Goal: Transaction & Acquisition: Purchase product/service

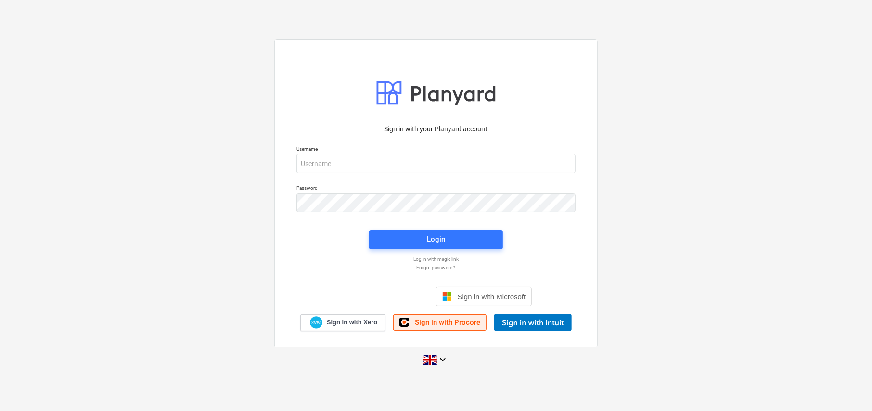
click at [457, 321] on span "Sign in with Procore" at bounding box center [447, 322] width 65 height 9
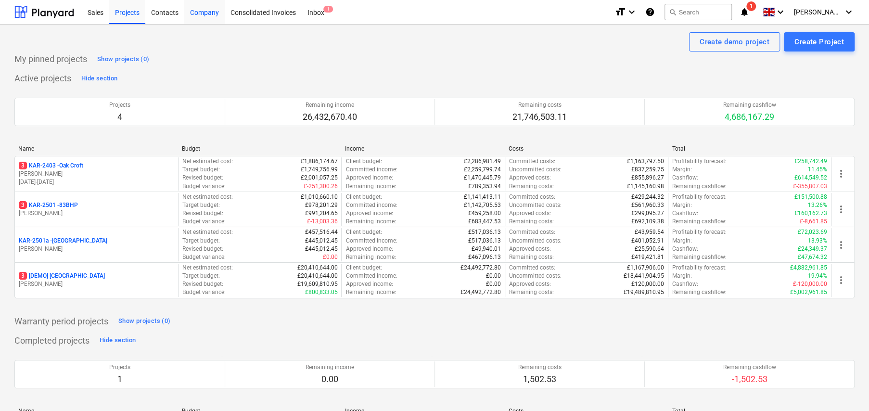
click at [204, 13] on div "Company" at bounding box center [204, 12] width 40 height 25
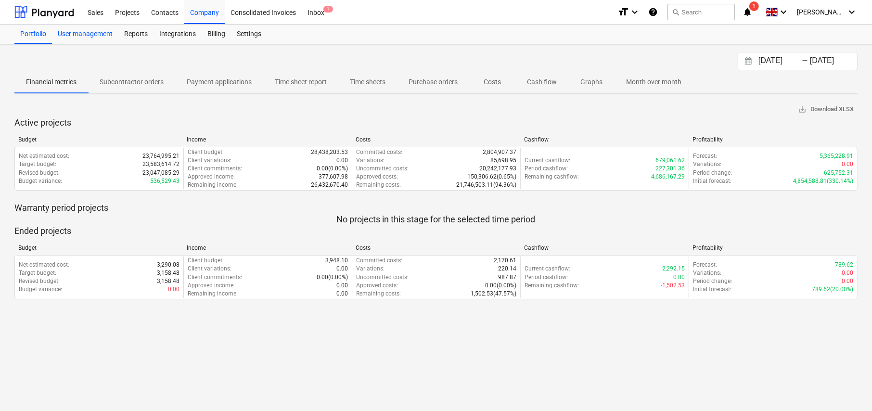
click at [76, 34] on div "User management" at bounding box center [85, 34] width 66 height 19
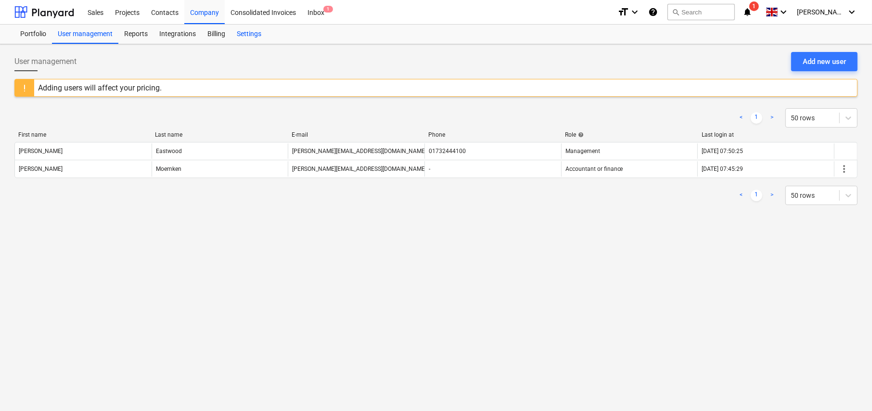
click at [248, 36] on div "Settings" at bounding box center [249, 34] width 36 height 19
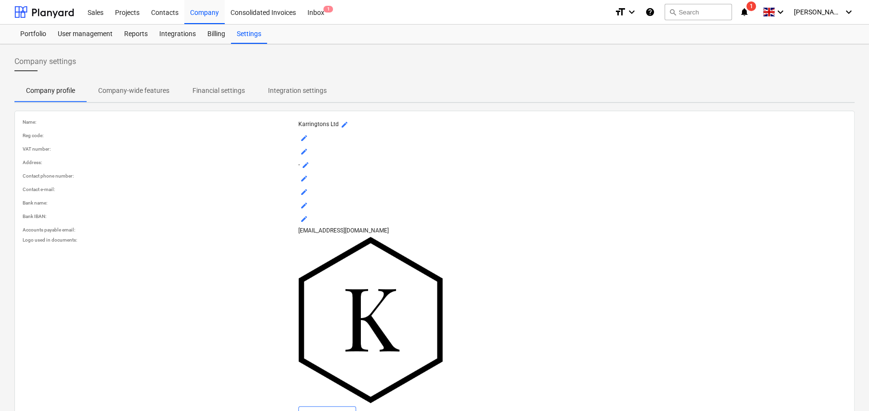
click at [151, 92] on p "Company-wide features" at bounding box center [133, 91] width 71 height 10
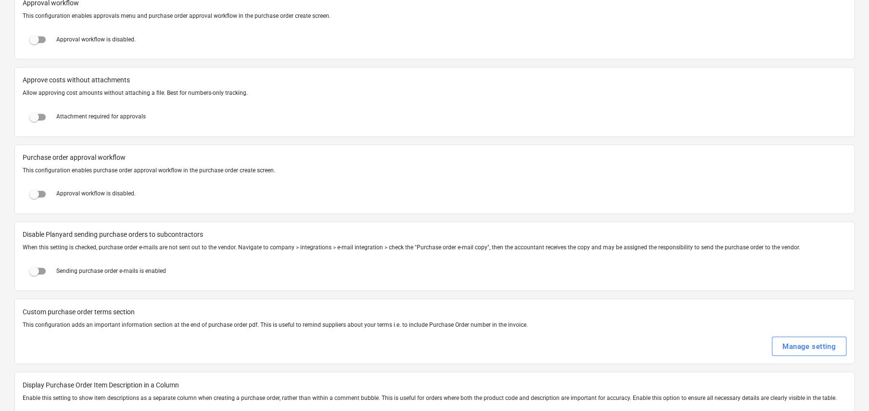
scroll to position [1059, 0]
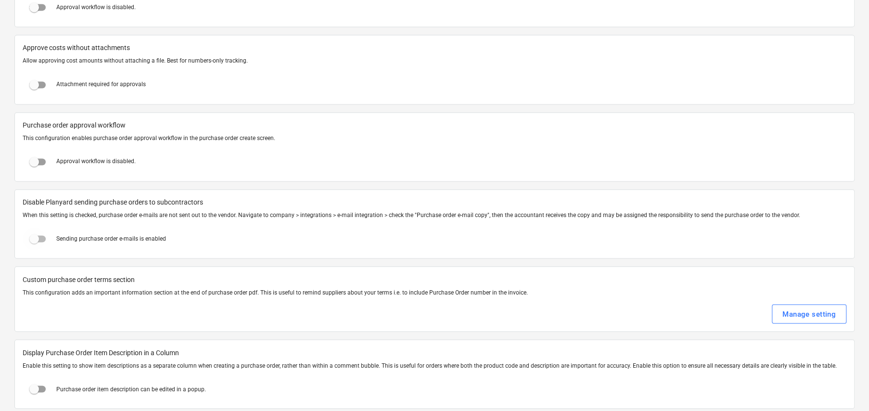
click at [41, 238] on input "checkbox" at bounding box center [34, 238] width 23 height 23
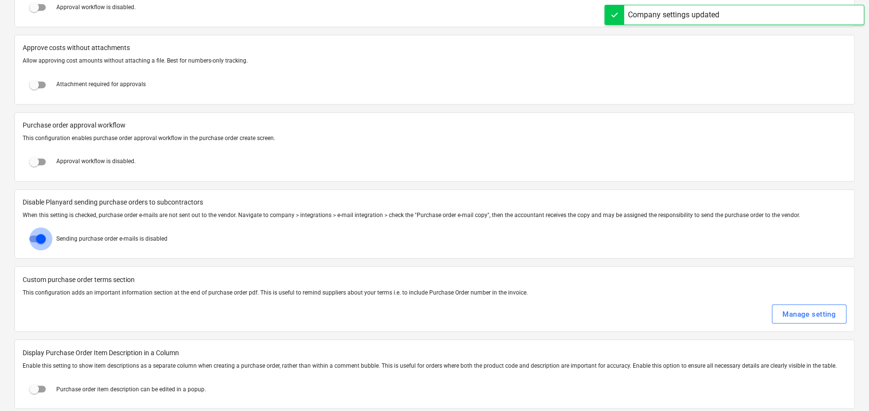
click at [39, 237] on input "checkbox" at bounding box center [40, 238] width 23 height 23
checkbox input "false"
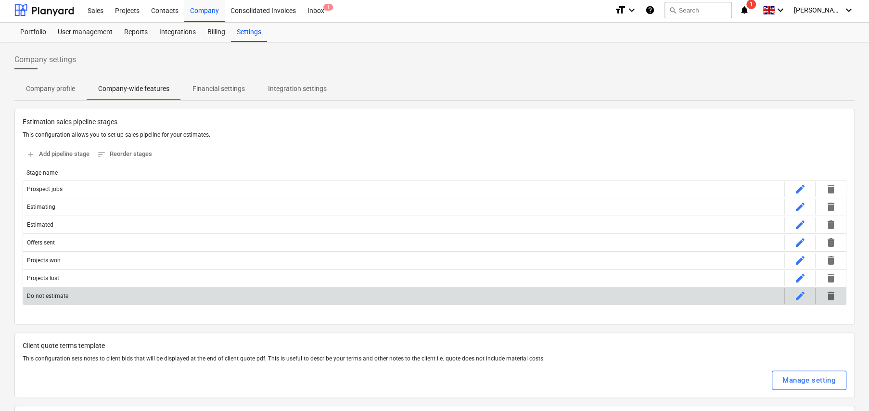
scroll to position [0, 0]
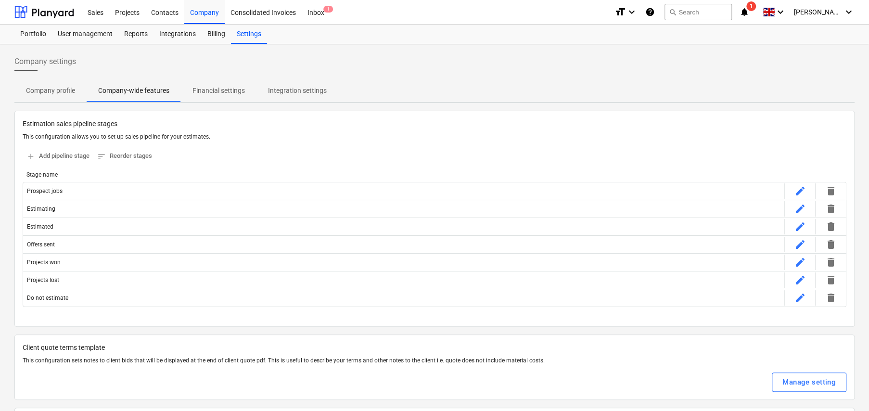
click at [224, 92] on p "Financial settings" at bounding box center [219, 91] width 52 height 10
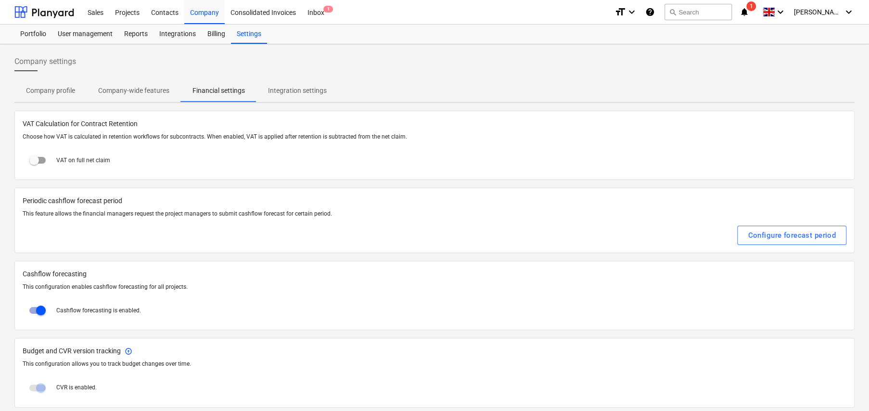
click at [43, 161] on input "checkbox" at bounding box center [34, 160] width 23 height 23
checkbox input "true"
click at [141, 88] on p "Company-wide features" at bounding box center [133, 91] width 71 height 10
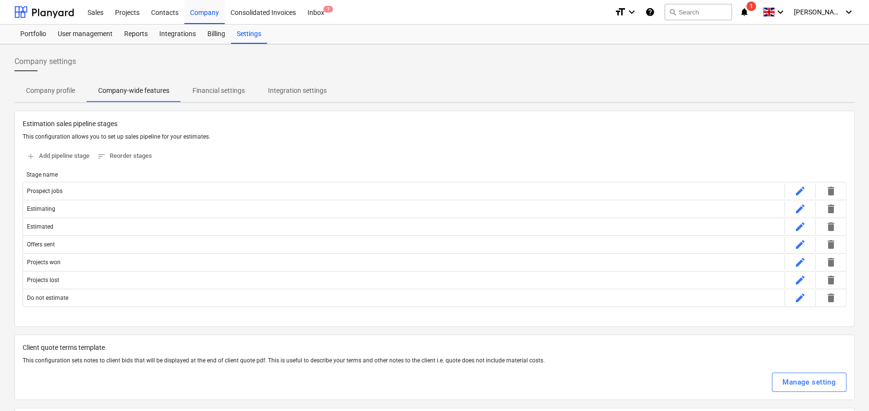
click at [219, 92] on p "Financial settings" at bounding box center [219, 91] width 52 height 10
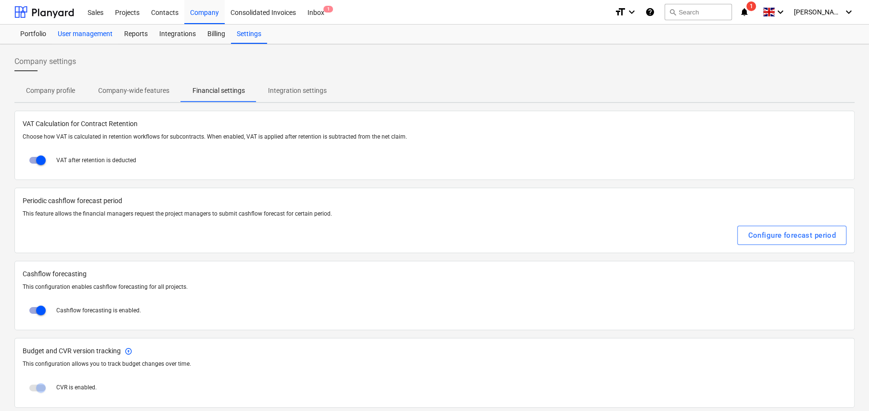
click at [87, 38] on div "User management" at bounding box center [85, 34] width 66 height 19
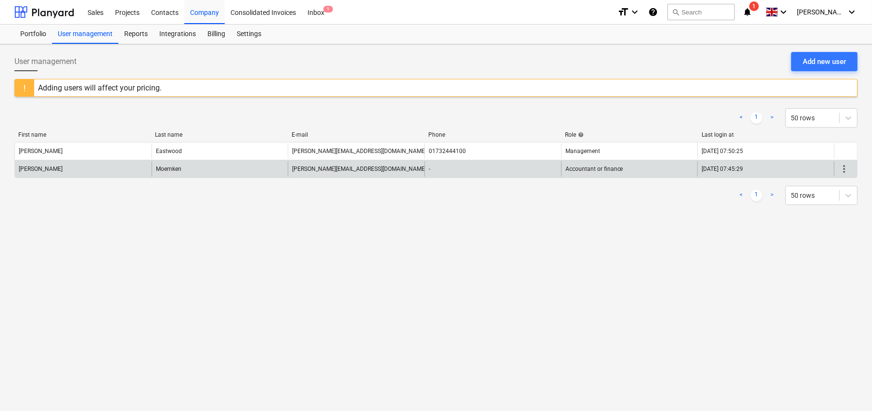
click at [845, 168] on span "more_vert" at bounding box center [845, 169] width 12 height 12
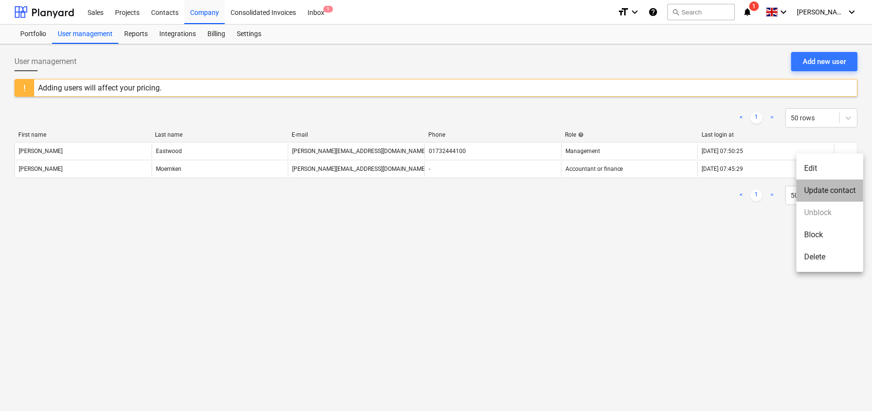
click at [821, 190] on li "Update contact" at bounding box center [830, 191] width 67 height 22
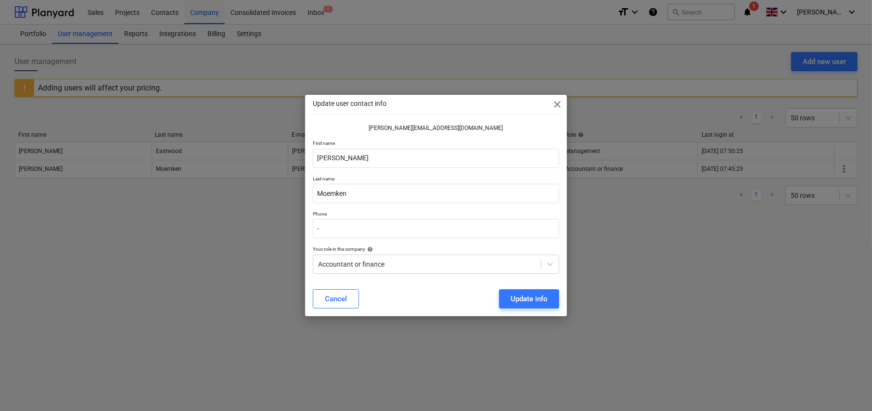
click at [558, 103] on span "close" at bounding box center [558, 105] width 12 height 12
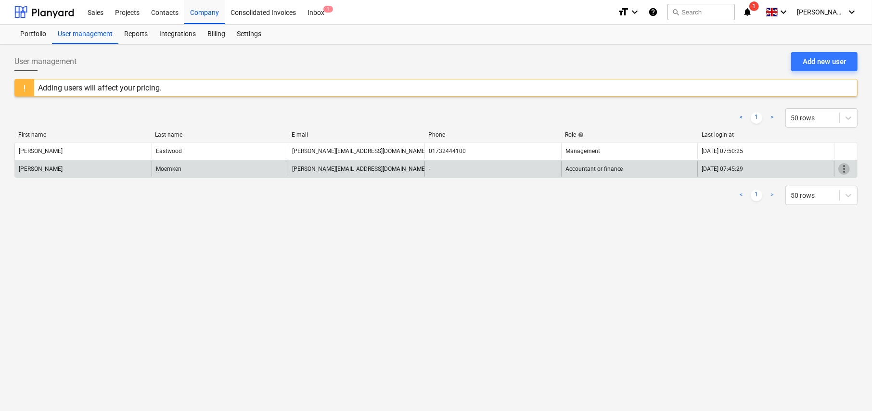
click at [843, 169] on span "more_vert" at bounding box center [845, 169] width 12 height 12
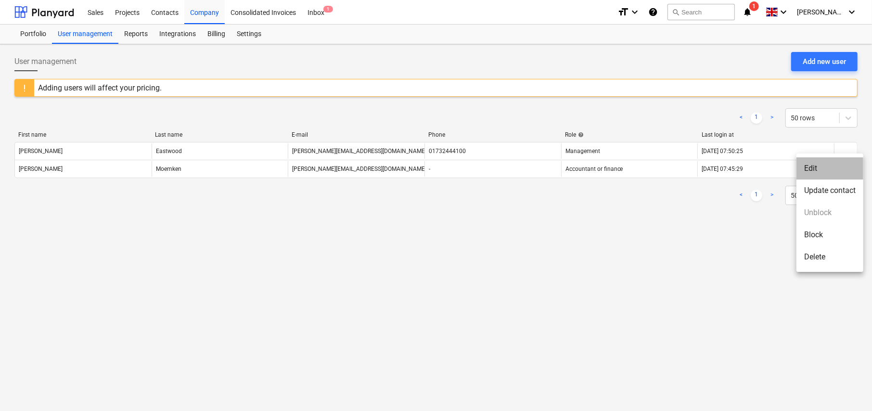
click at [818, 169] on li "Edit" at bounding box center [830, 168] width 67 height 22
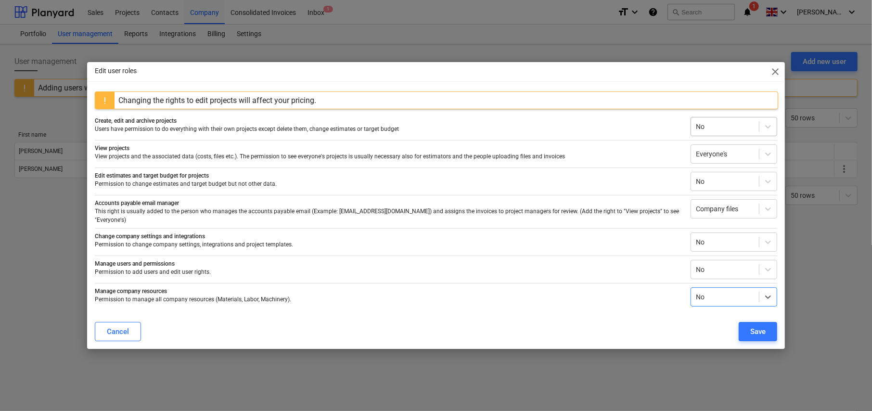
click at [733, 130] on div at bounding box center [725, 127] width 58 height 10
click at [725, 184] on div "Everyone's" at bounding box center [734, 183] width 87 height 15
click at [762, 325] on div "Save" at bounding box center [757, 331] width 15 height 13
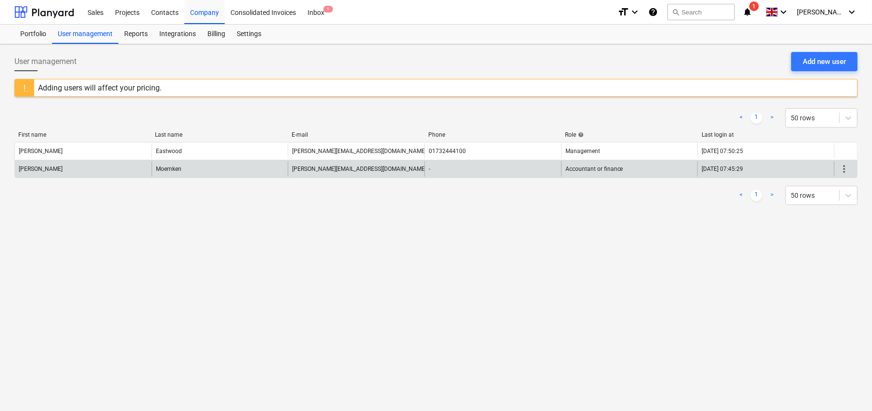
click at [188, 174] on div "Moemken" at bounding box center [220, 168] width 137 height 15
click at [841, 166] on span "more_vert" at bounding box center [845, 169] width 12 height 12
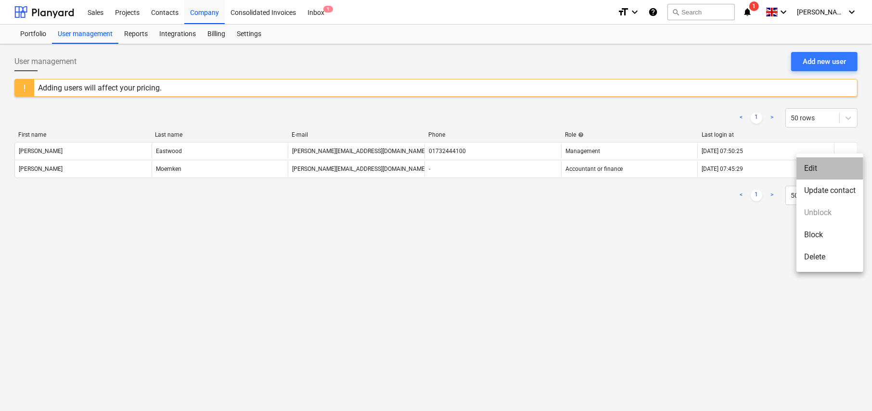
click at [816, 169] on li "Edit" at bounding box center [830, 168] width 67 height 22
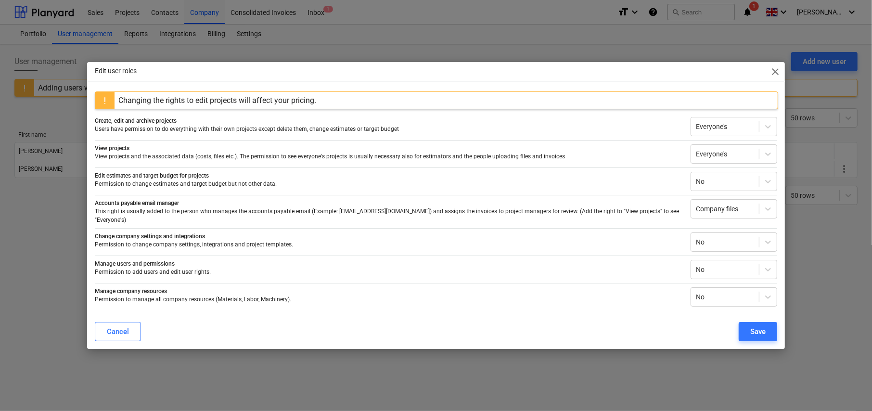
click at [650, 347] on div "Edit user roles close Changing the rights to edit projects will affect your pri…" at bounding box center [436, 205] width 872 height 411
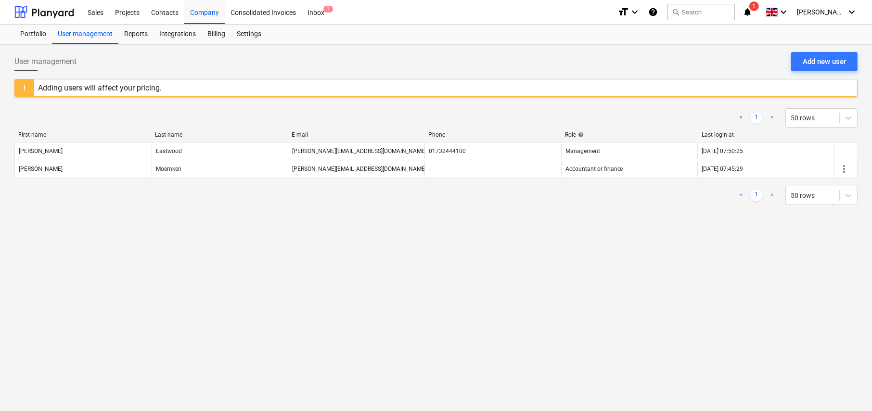
click at [313, 296] on div "User management Add new user Adding users will affect your pricing. < 1 > 50 ro…" at bounding box center [436, 227] width 872 height 367
click at [135, 15] on div "Projects" at bounding box center [127, 12] width 36 height 25
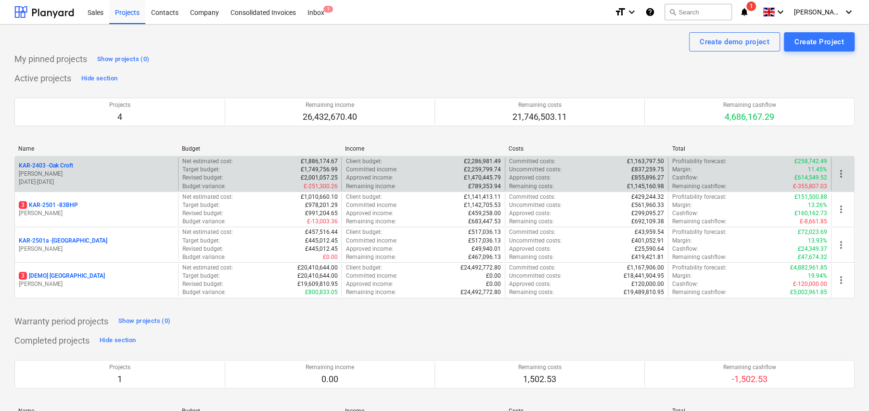
click at [73, 166] on p "KAR-2403 - Oak Croft" at bounding box center [46, 166] width 54 height 8
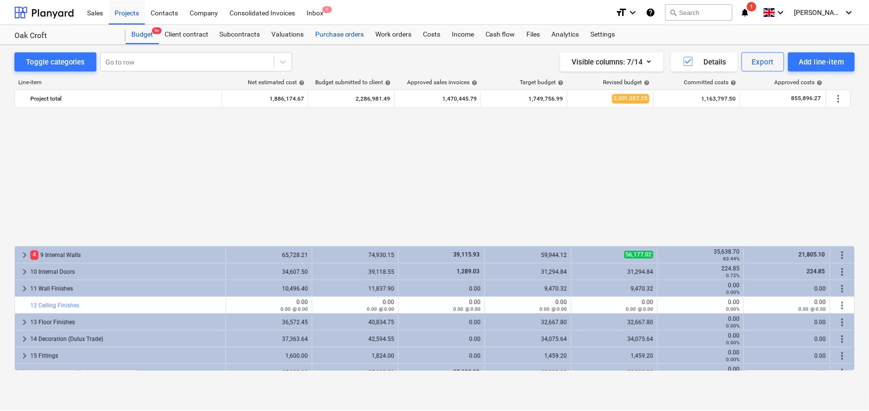
scroll to position [477, 0]
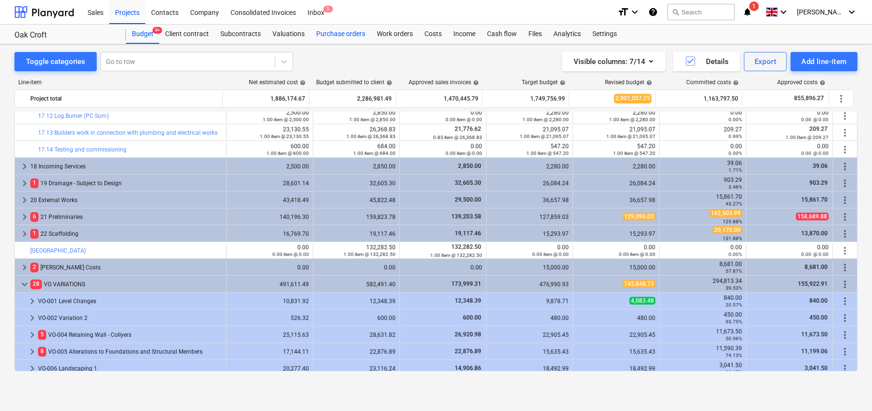
click at [345, 36] on div "Purchase orders" at bounding box center [340, 34] width 61 height 19
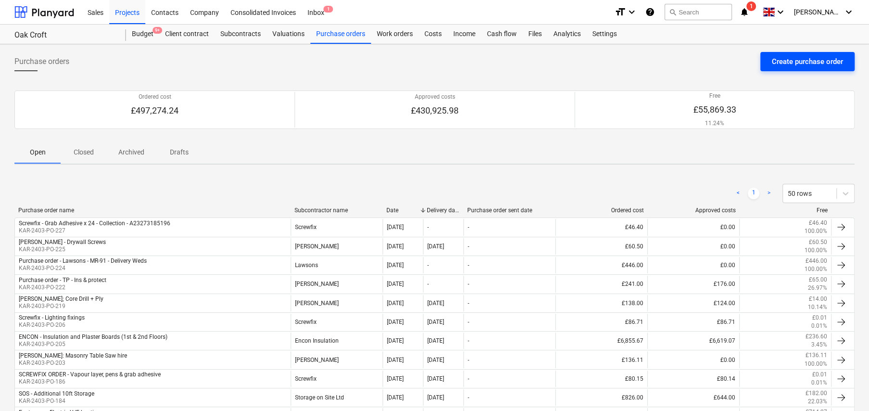
click at [770, 64] on button "Create purchase order" at bounding box center [808, 61] width 94 height 19
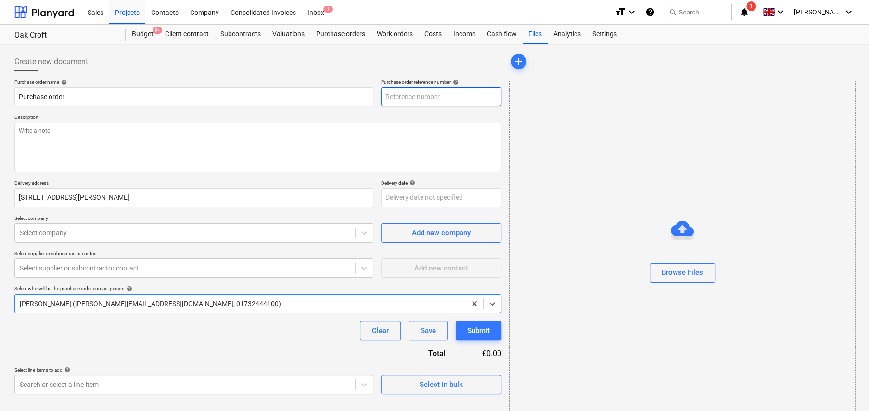
type textarea "x"
type input "KAR-2403-PO-228"
drag, startPoint x: 450, startPoint y: 96, endPoint x: 383, endPoint y: 94, distance: 66.9
click at [385, 95] on input "KAR-2403-PO-228" at bounding box center [441, 96] width 120 height 19
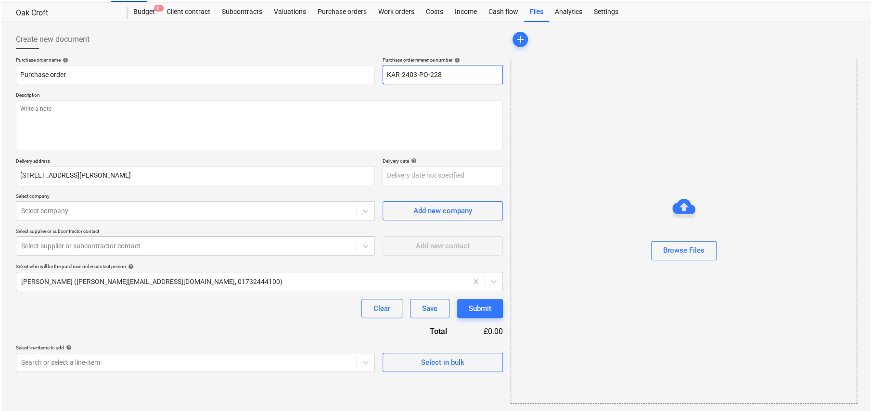
scroll to position [23, 0]
click at [454, 360] on div "Select in bulk" at bounding box center [441, 362] width 43 height 13
type textarea "x"
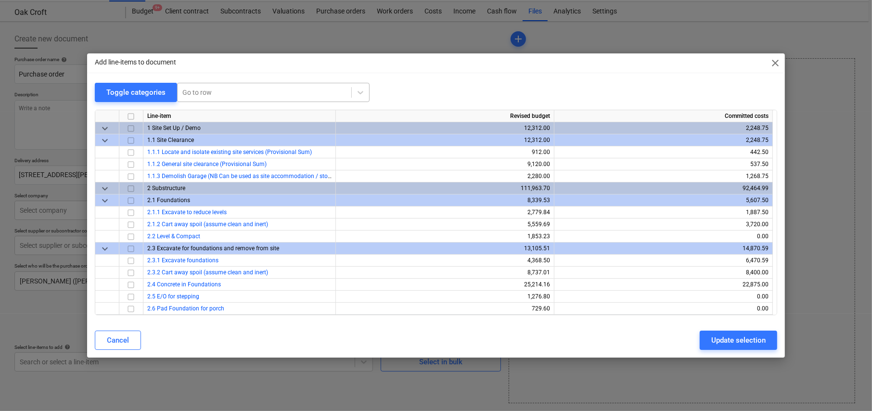
click at [207, 93] on div at bounding box center [264, 93] width 164 height 10
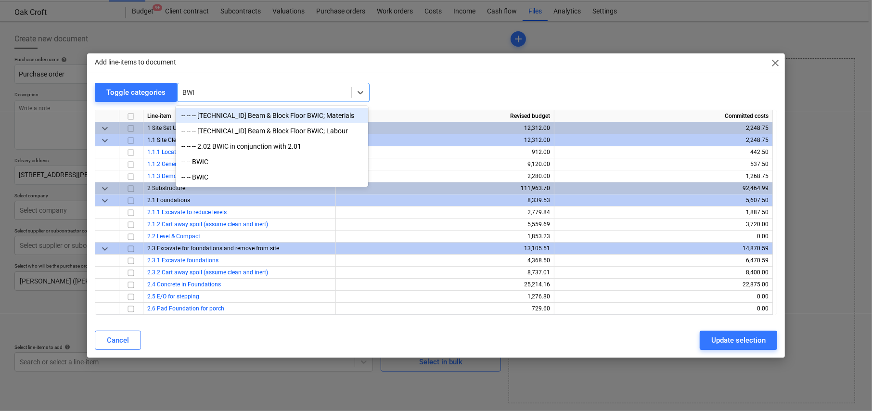
type input "BWIC"
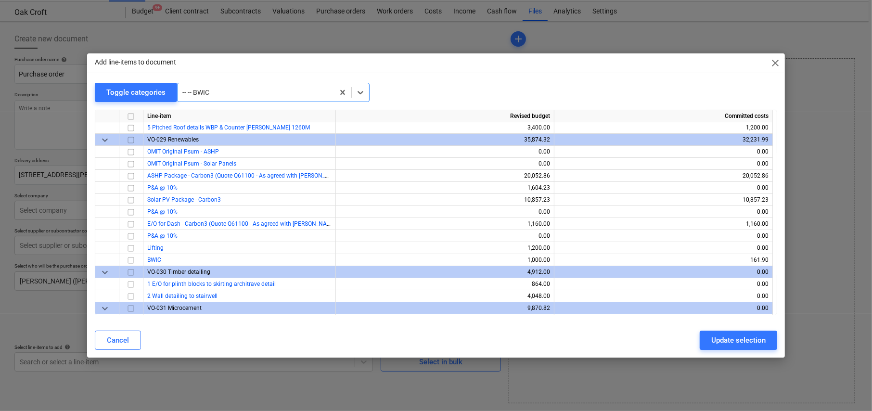
scroll to position [6426, 0]
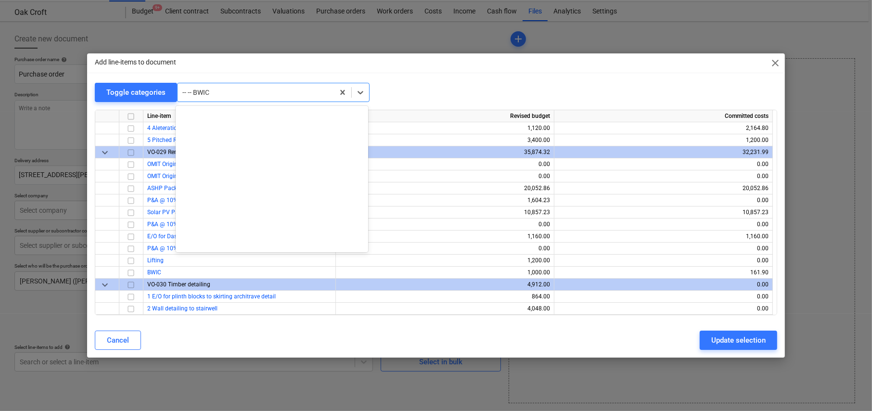
click at [225, 94] on div at bounding box center [255, 93] width 147 height 10
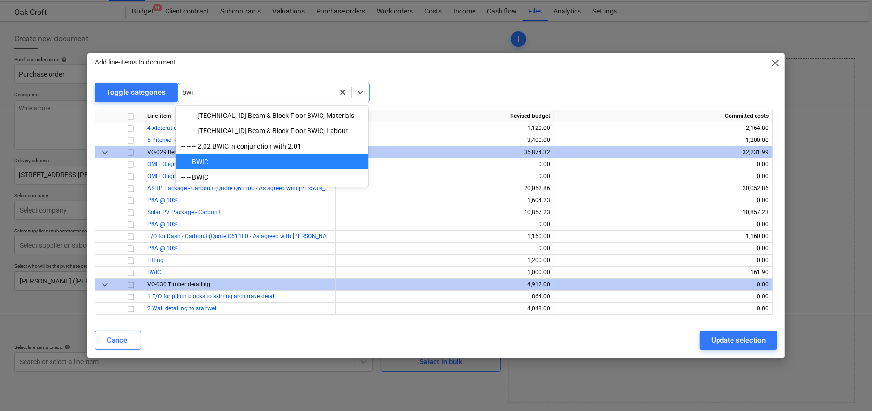
type input "bwic"
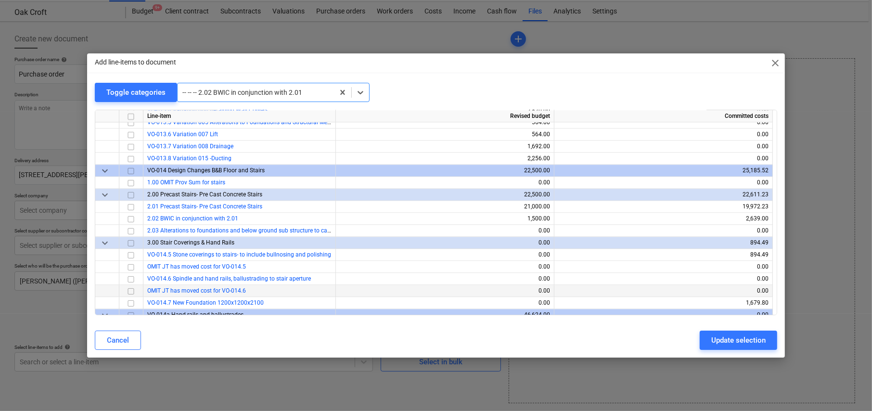
scroll to position [5150, 0]
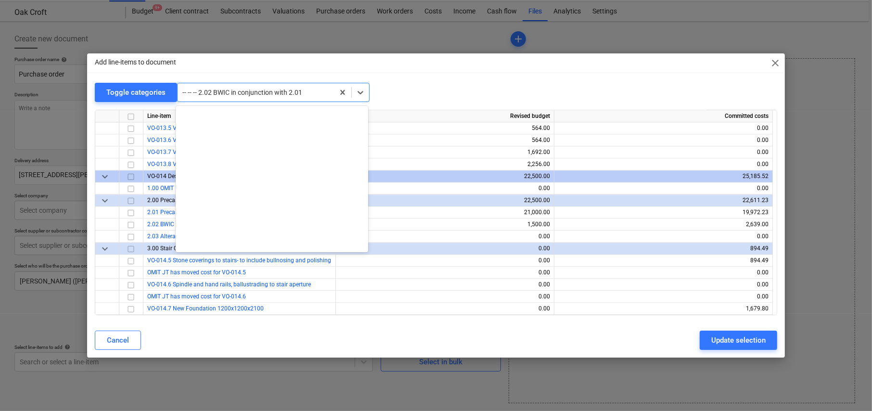
click at [254, 86] on div "-- -- -- 2.02 BWIC in conjunction with 2.01" at bounding box center [256, 92] width 156 height 13
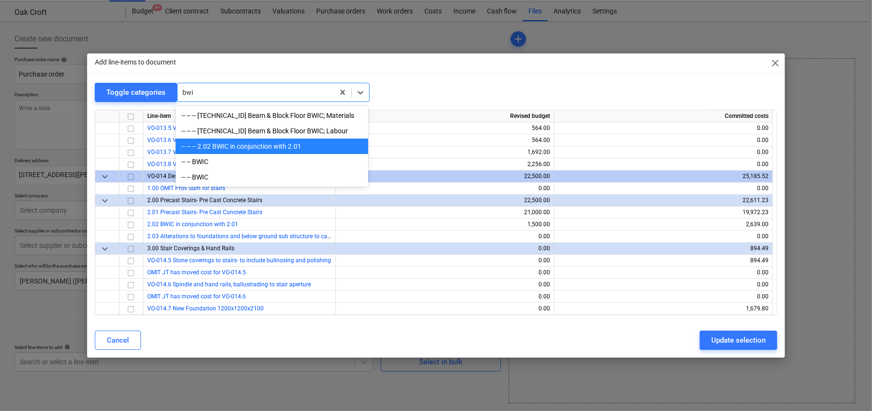
type input "bwic"
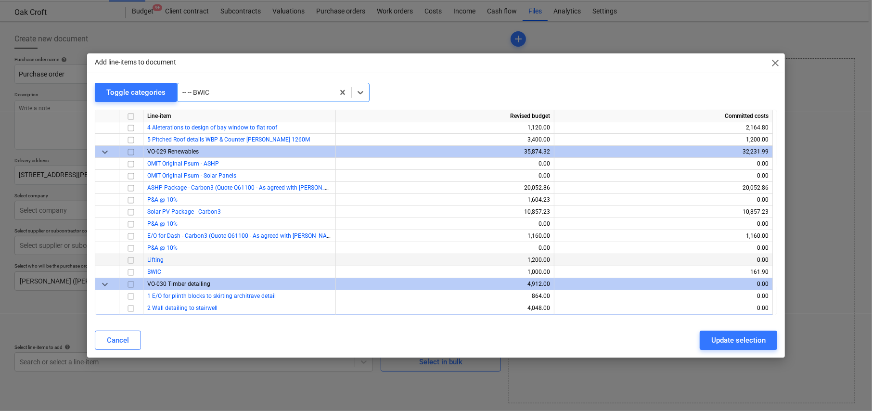
scroll to position [6426, 0]
click at [234, 88] on div at bounding box center [255, 93] width 147 height 10
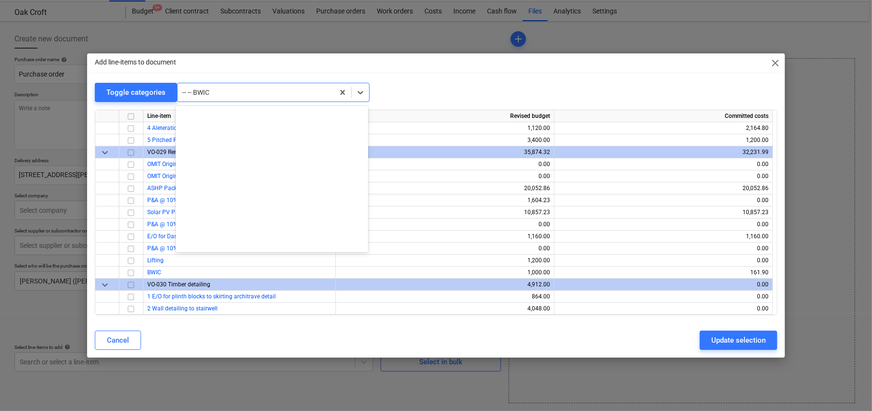
scroll to position [9198, 0]
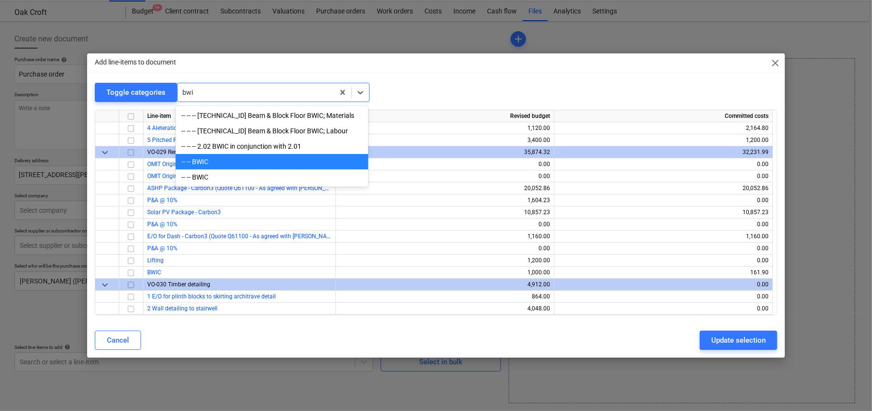
type input "bwic"
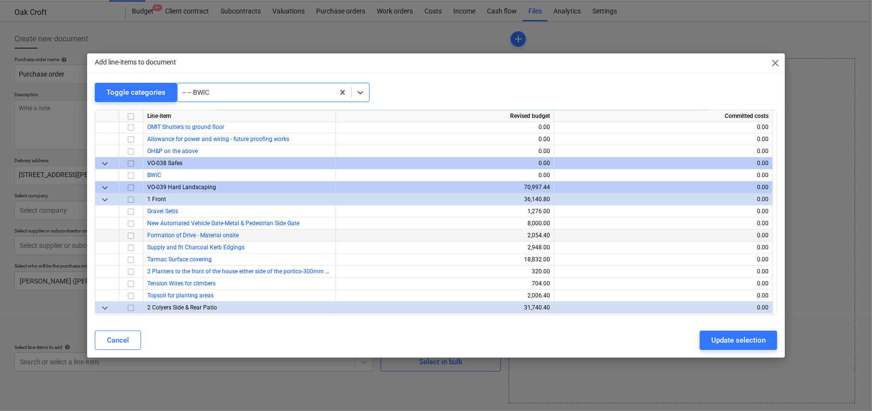
scroll to position [6991, 0]
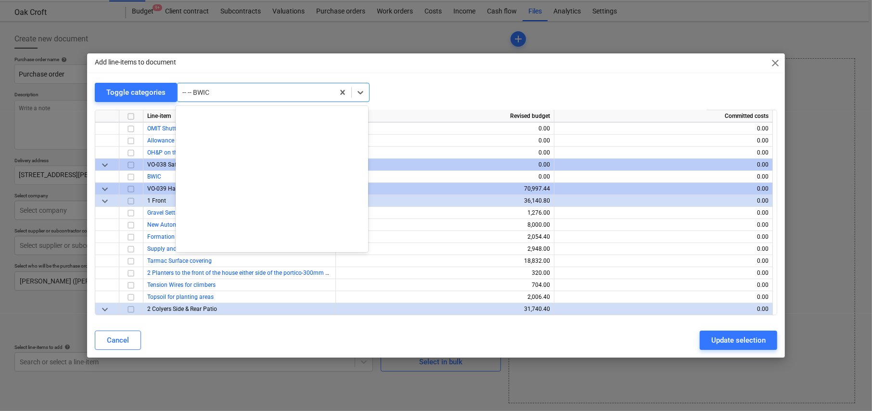
click at [224, 90] on div at bounding box center [255, 93] width 147 height 10
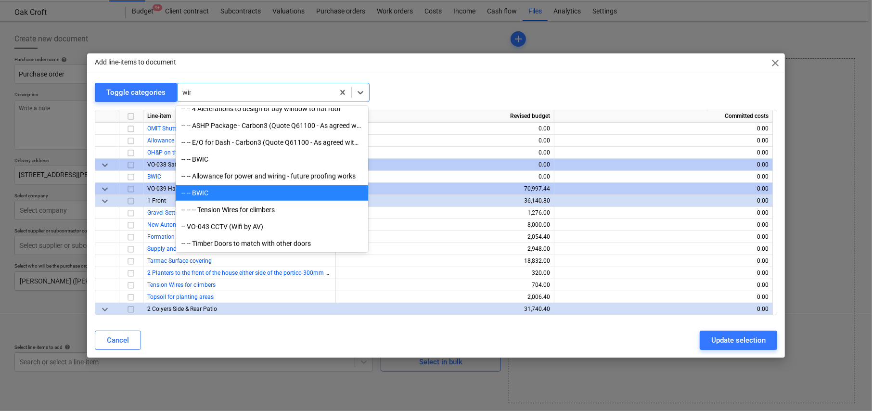
scroll to position [193, 0]
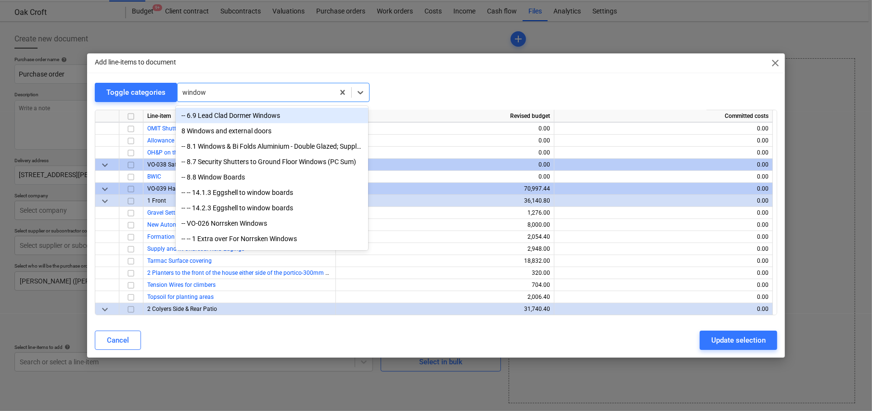
type input "windows"
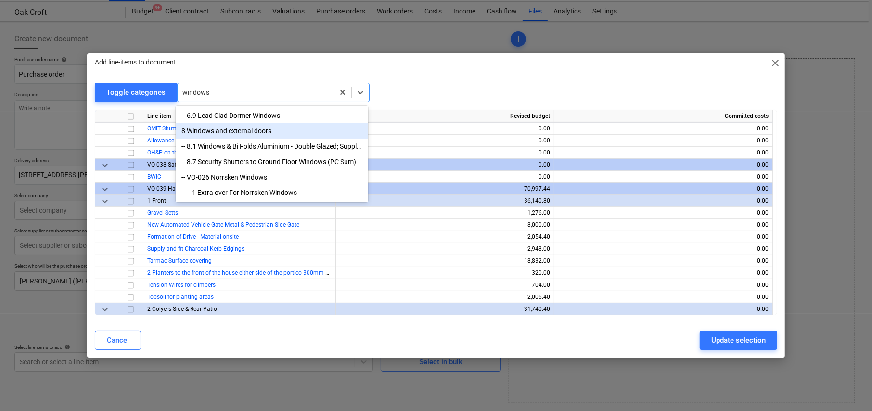
click at [243, 130] on div "8 Windows and external doors" at bounding box center [272, 130] width 193 height 15
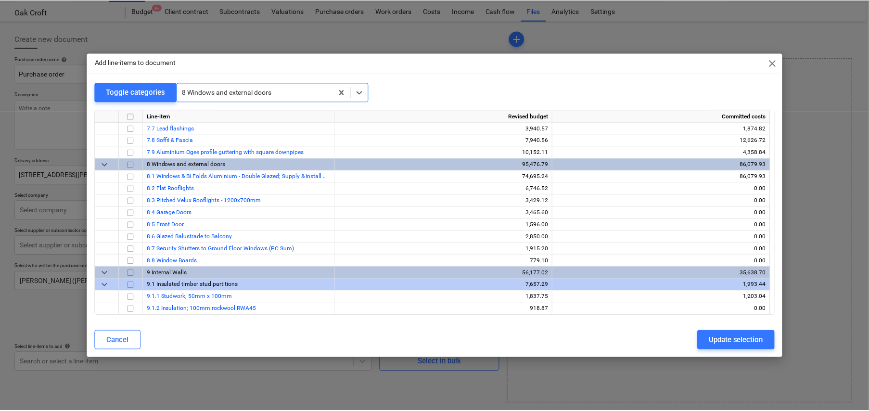
scroll to position [1191, 0]
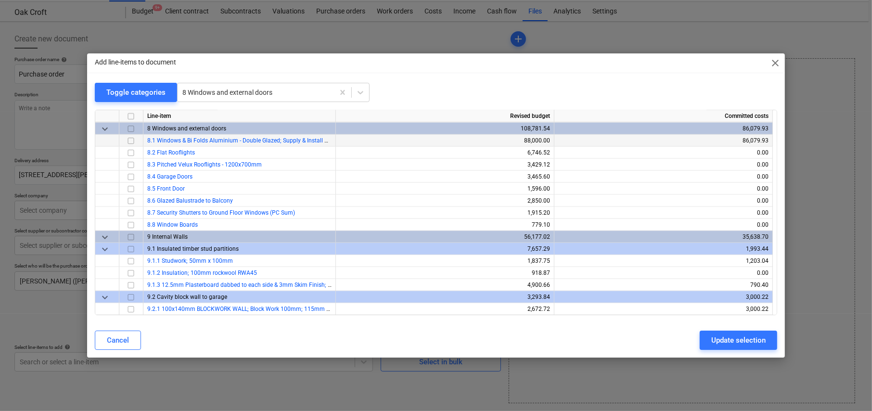
click at [130, 140] on input "checkbox" at bounding box center [131, 141] width 12 height 12
click at [754, 340] on div "Update selection" at bounding box center [738, 340] width 54 height 13
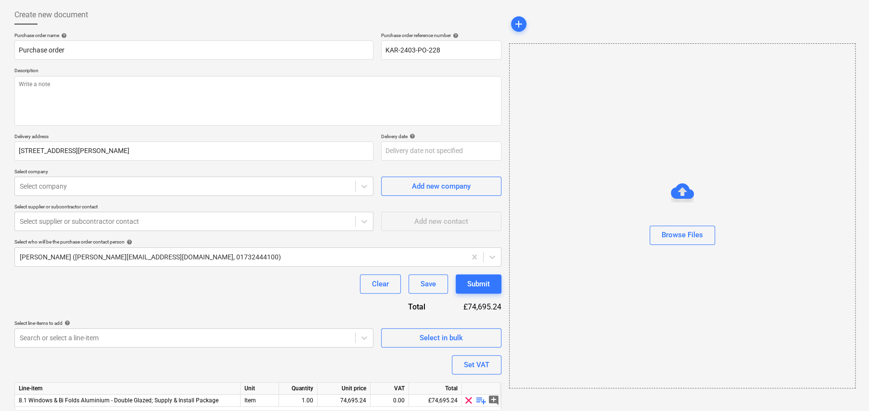
scroll to position [81, 0]
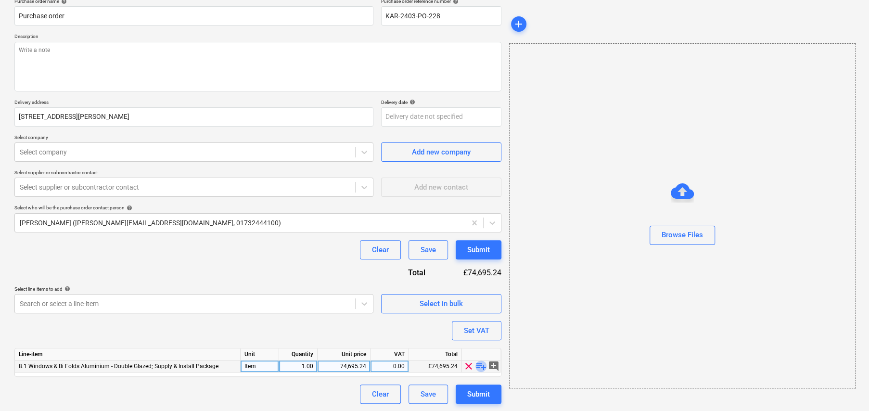
click at [481, 366] on span "playlist_add" at bounding box center [482, 367] width 12 height 12
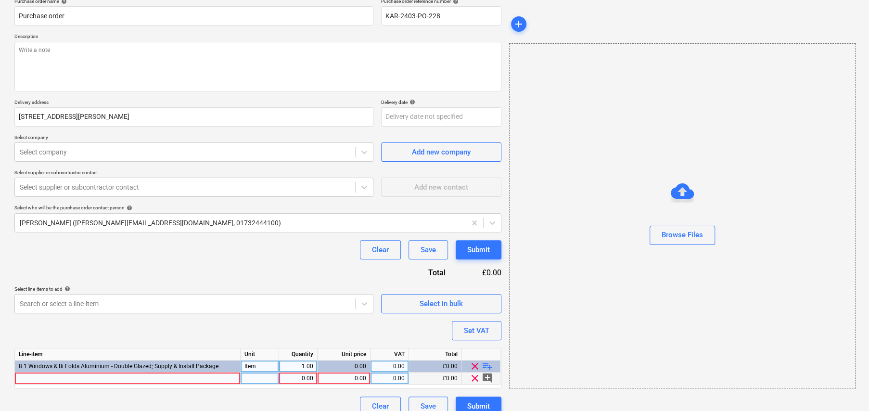
type textarea "x"
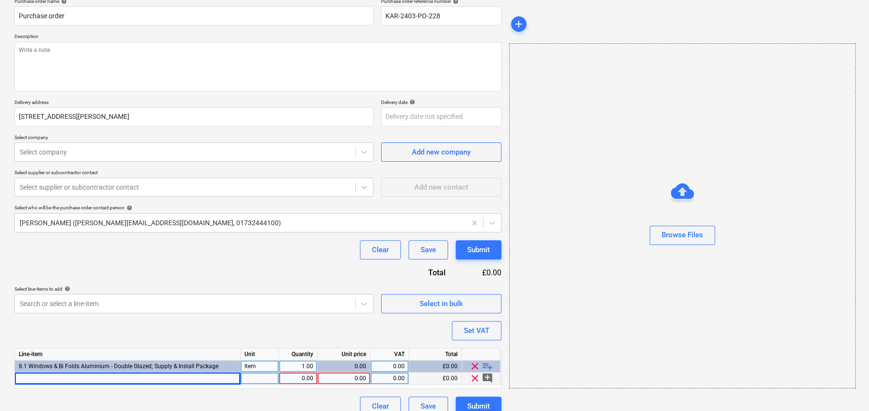
drag, startPoint x: 160, startPoint y: 376, endPoint x: 138, endPoint y: 378, distance: 22.7
click at [138, 378] on div at bounding box center [128, 379] width 226 height 12
type input "1 x Bosch Expert Superfine/Fine/Medium Grit Multi-Material Hand Sanding Sponges…"
type textarea "x"
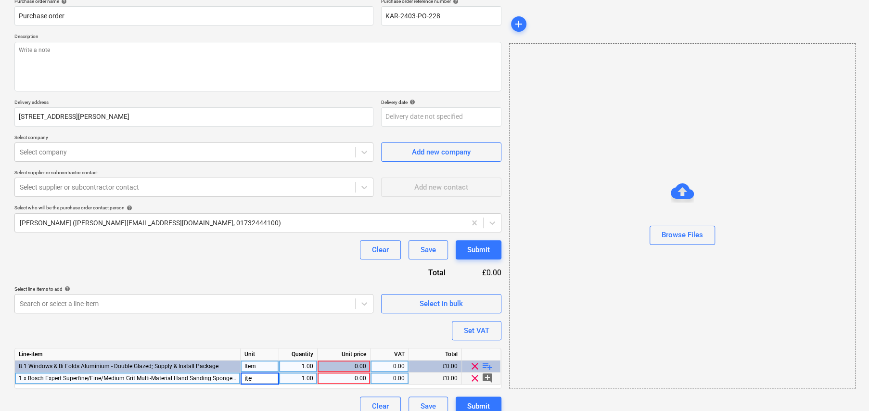
type input "item"
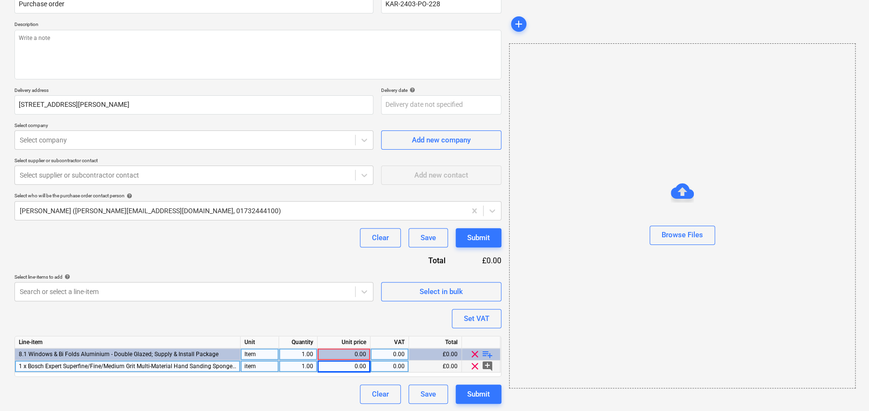
type textarea "x"
click at [355, 364] on div "0.00" at bounding box center [344, 367] width 45 height 12
type input "5.24"
type textarea "x"
type input "20"
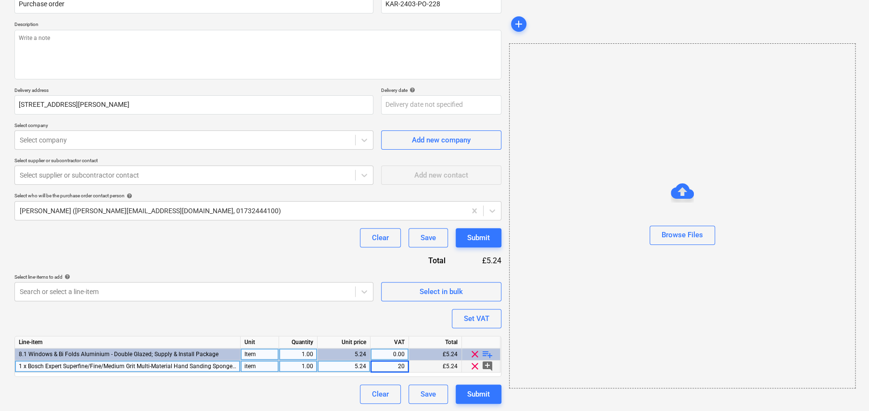
type textarea "x"
click at [284, 253] on div "Purchase order name help Purchase order Purchase order reference number help KA…" at bounding box center [257, 195] width 487 height 418
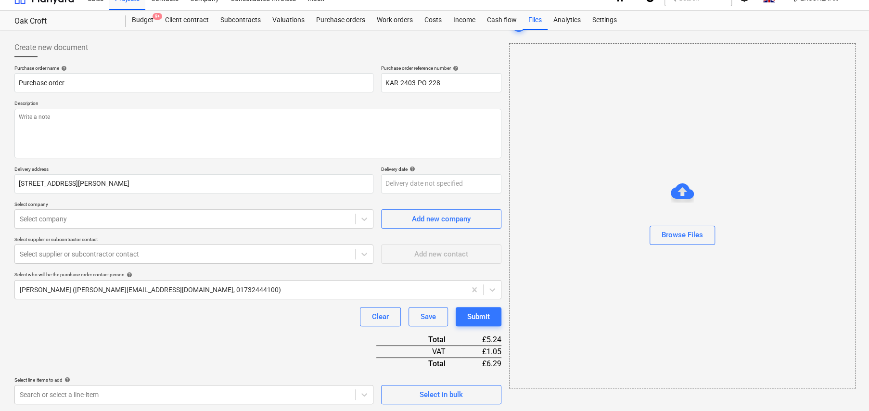
scroll to position [0, 0]
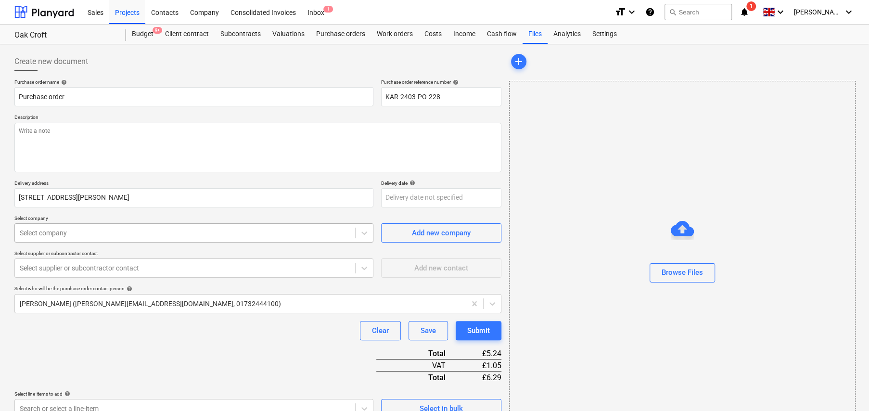
click at [103, 231] on div at bounding box center [185, 233] width 331 height 10
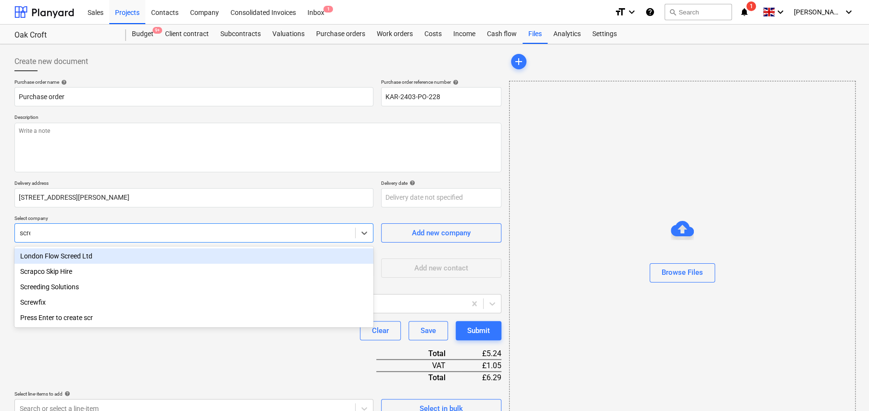
type input "screw"
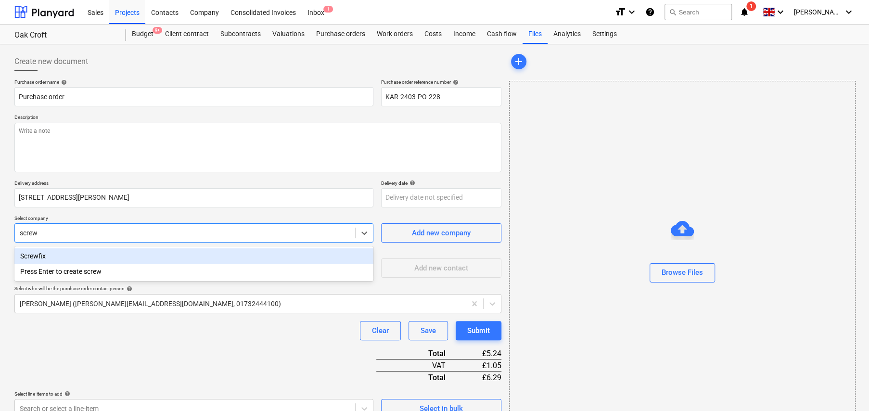
click at [40, 258] on div "Screwfix" at bounding box center [193, 255] width 359 height 15
type textarea "x"
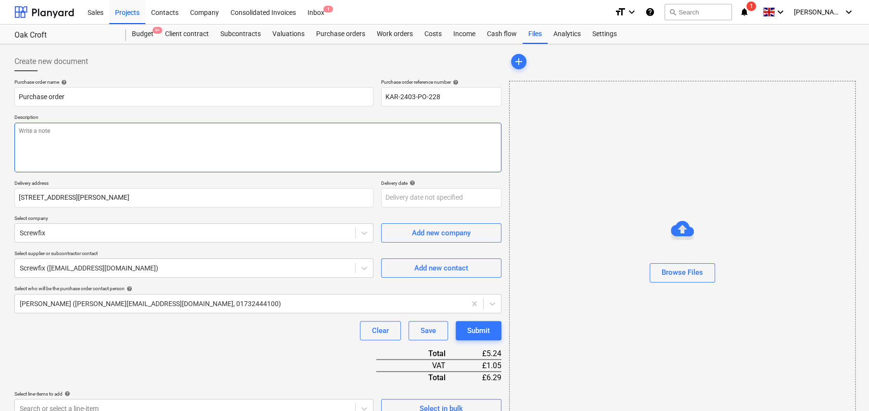
click at [117, 165] on textarea at bounding box center [257, 148] width 487 height 50
type textarea "x"
type textarea "W"
type textarea "x"
type textarea "We"
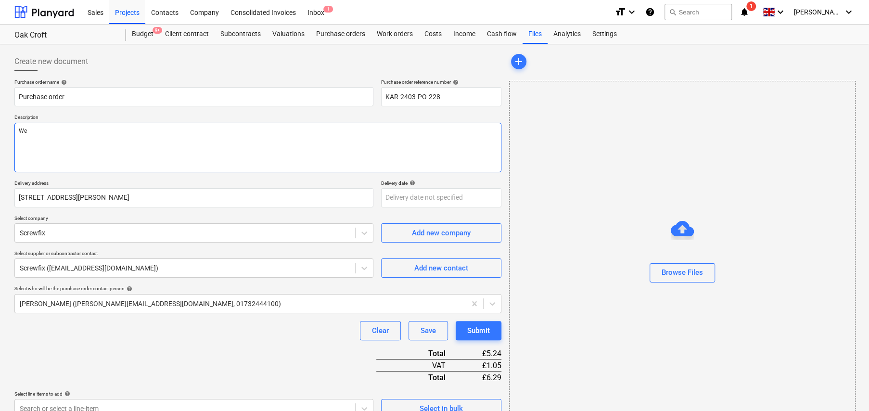
type textarea "x"
type textarea "Web"
type textarea "x"
type textarea "Web"
type textarea "x"
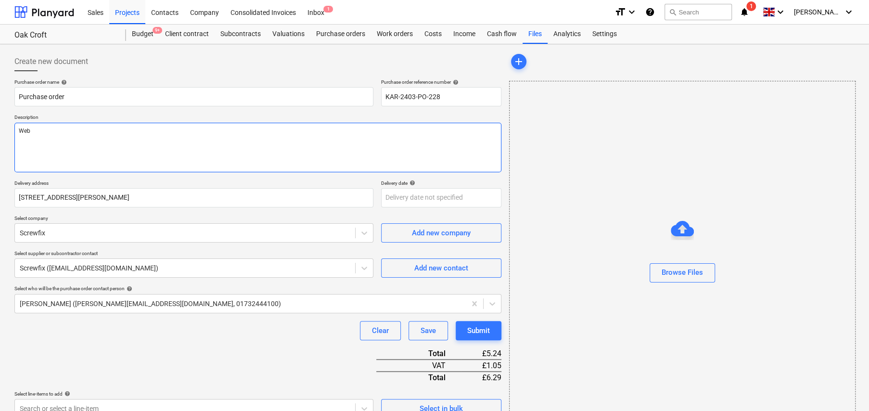
type textarea "Web O"
type textarea "x"
type textarea "Web Or"
type textarea "x"
type textarea "Web Ord"
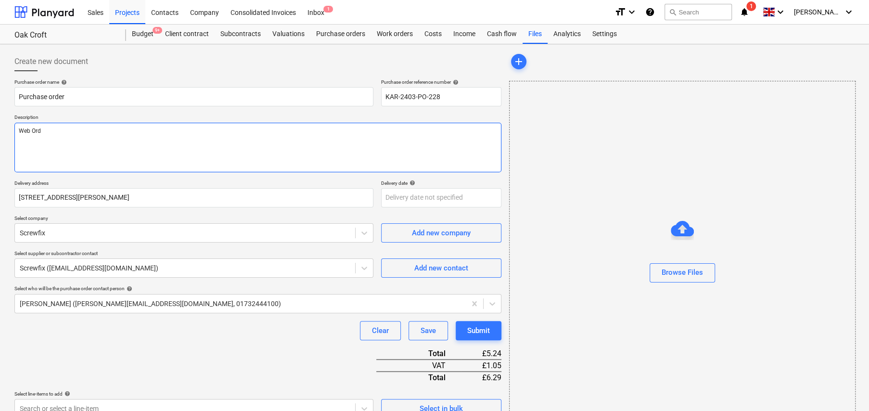
type textarea "x"
type textarea "Web Orde"
type textarea "x"
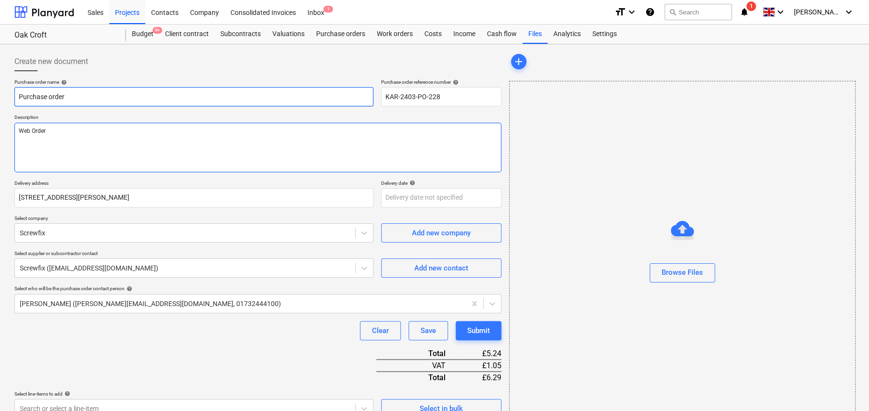
type textarea "Web Order"
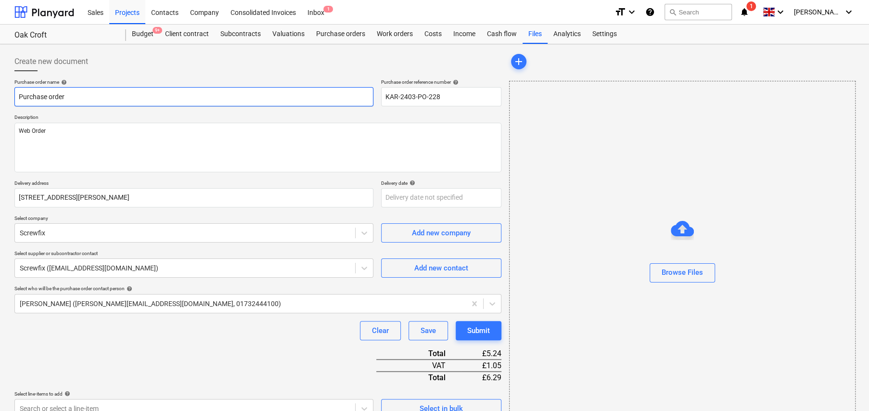
click at [106, 96] on input "Purchase order" at bounding box center [193, 96] width 359 height 19
type textarea "x"
type input "S"
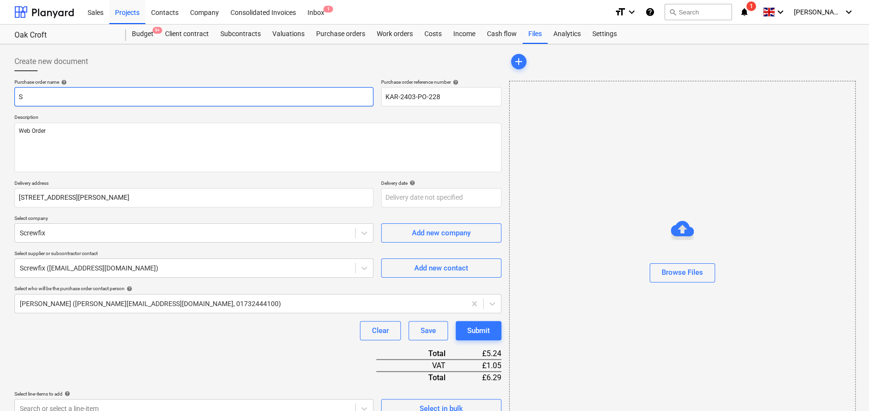
type textarea "x"
type input "Sc"
type textarea "x"
type input "Scr"
type textarea "x"
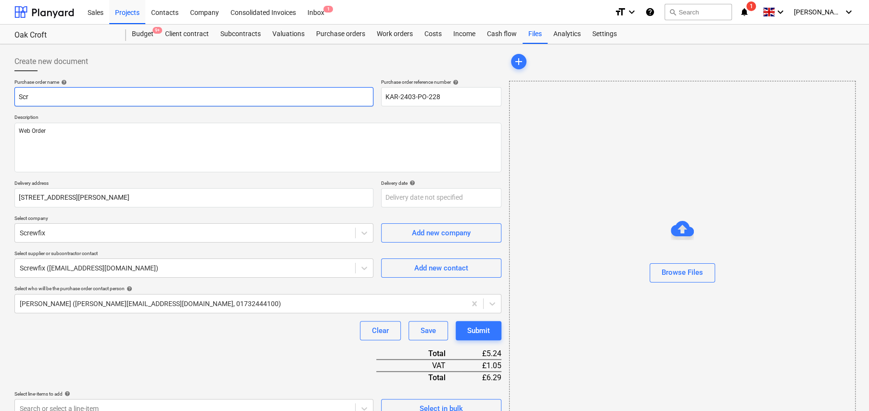
type input "Scre"
type textarea "x"
type input "Screw"
type textarea "x"
type input "Screwf"
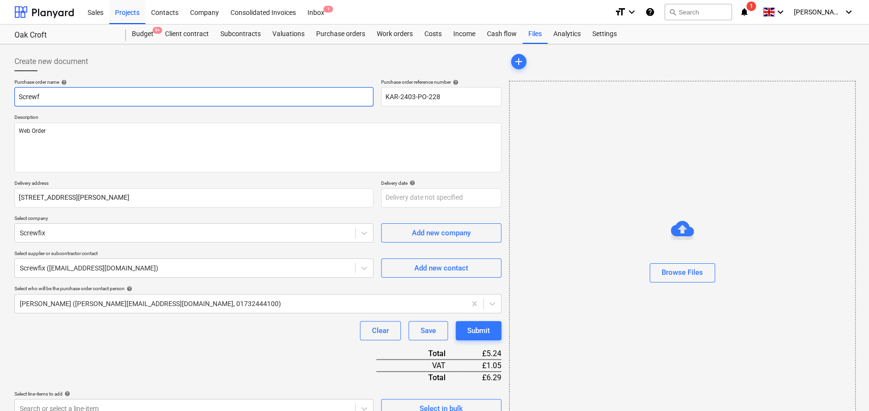
type textarea "x"
type input "Screwfi"
type textarea "x"
type input "Screwfix"
type textarea "x"
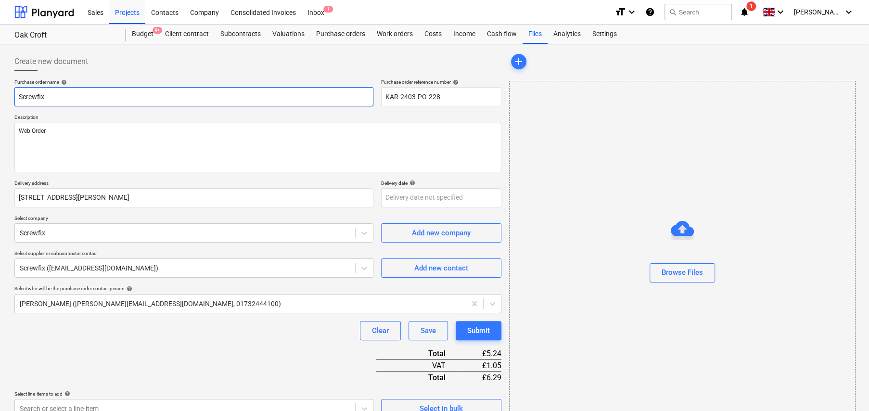
type input "Screwfix"
type textarea "x"
type input "Screwfix -"
type textarea "x"
type input "Screwfix -"
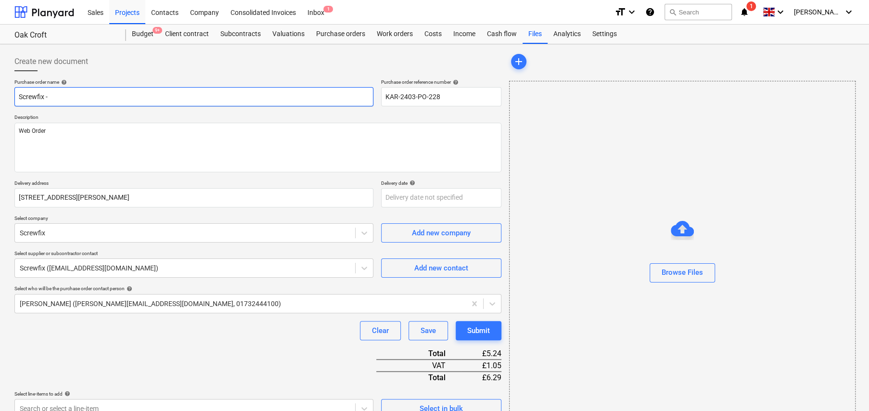
type textarea "x"
type input "Screwfix - S"
type textarea "x"
type input "Screwfix - Sa"
type textarea "x"
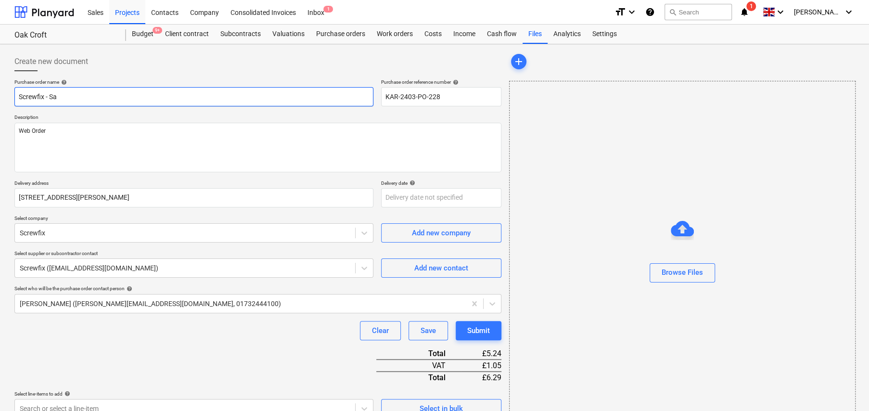
type input "Screwfix - San"
type textarea "x"
type input "Screwfix - Sand"
type textarea "x"
type input "Screwfix - Sandi"
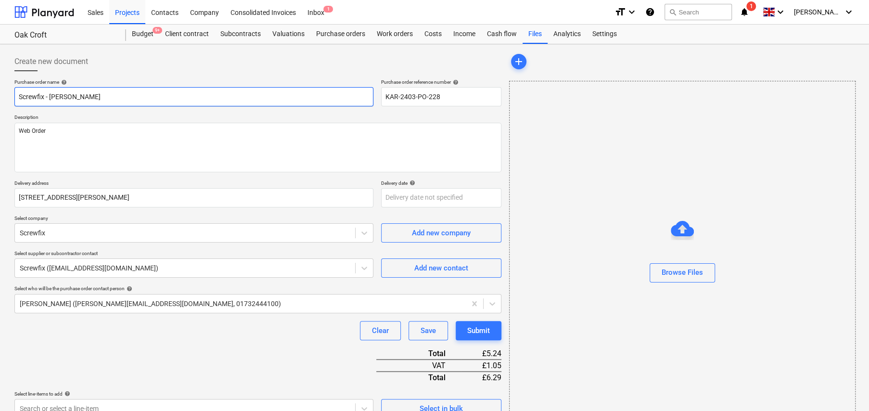
type textarea "x"
type input "Screwfix - Sandin"
type textarea "x"
type input "Screwfix - Sanding"
type textarea "x"
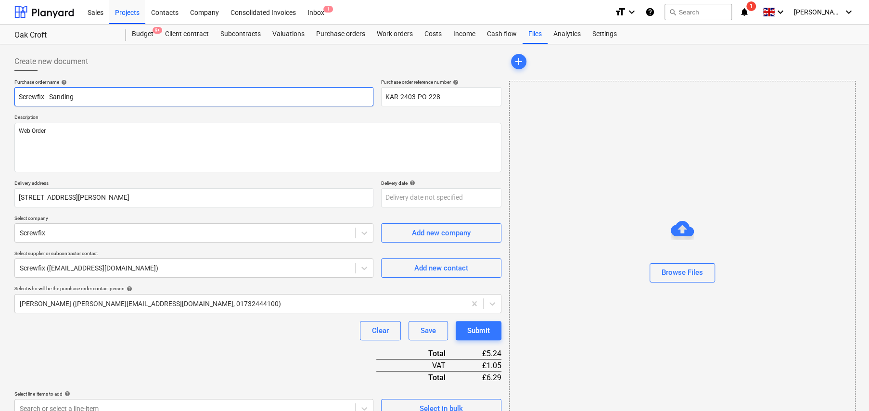
type input "Screwfix - Sanding"
type textarea "x"
type input "Screwfix - Sanding B"
type textarea "x"
type input "Screwfix - Sanding Bl"
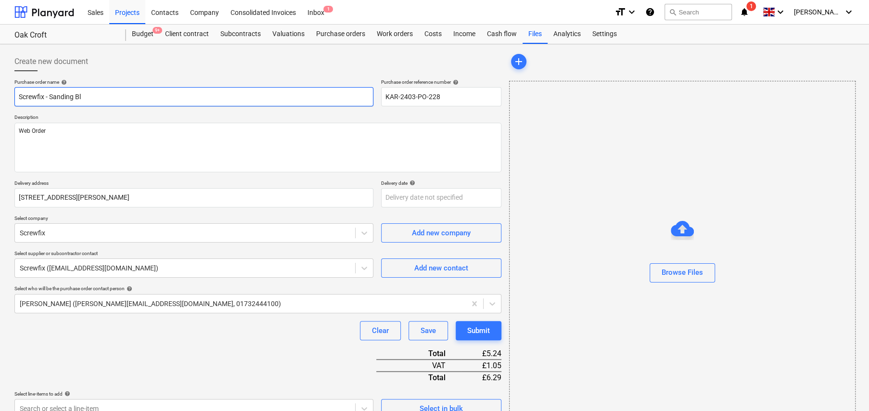
type textarea "x"
type input "Screwfix - Sanding Blo"
type textarea "x"
type input "Screwfix - Sanding Bloc"
type textarea "x"
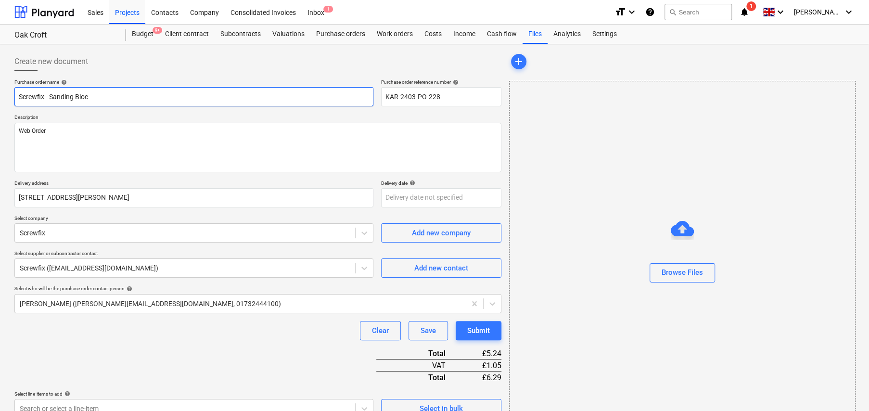
type input "Screwfix - Sanding Block"
type textarea "x"
type input "Screwfix - Sanding Blockl"
type textarea "x"
type input "Screwfix - Sanding Blockls"
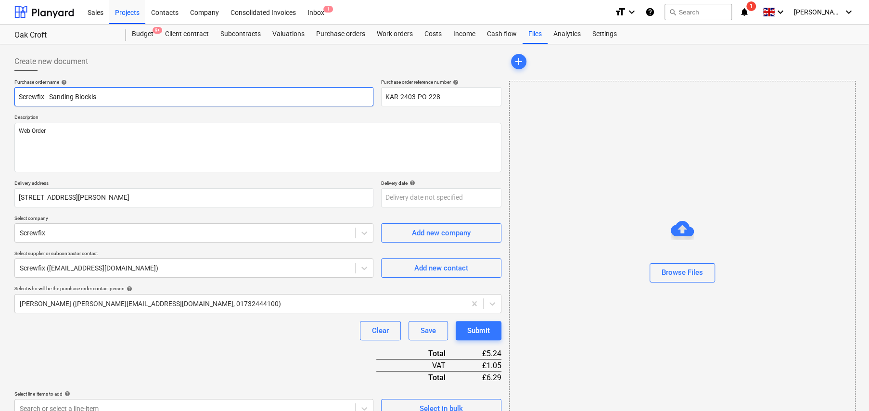
type textarea "x"
type input "Screwfix - Sanding Blockl"
type textarea "x"
type input "Screwfix - Sanding Block"
type textarea "x"
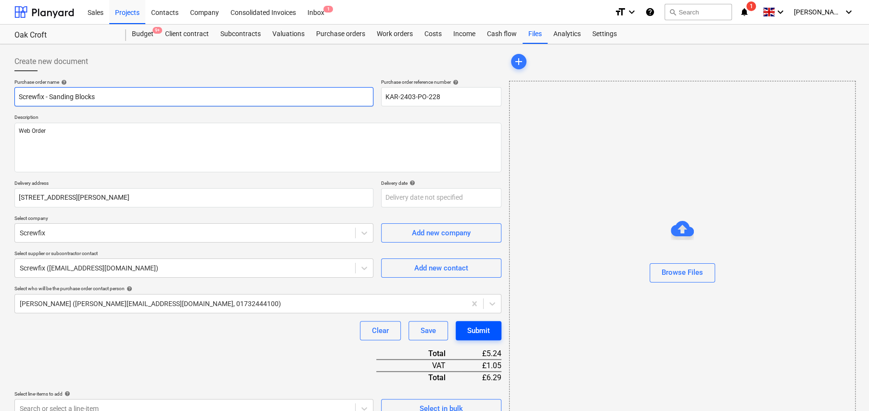
type input "Screwfix - Sanding Blocks"
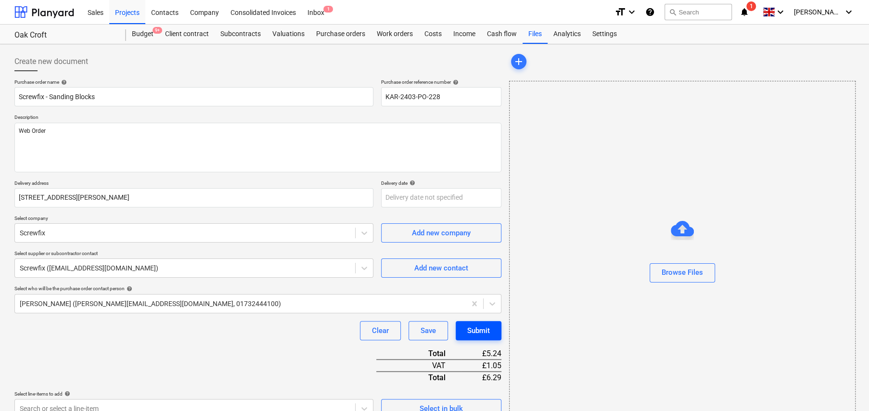
click at [481, 335] on div "Submit" at bounding box center [478, 330] width 23 height 13
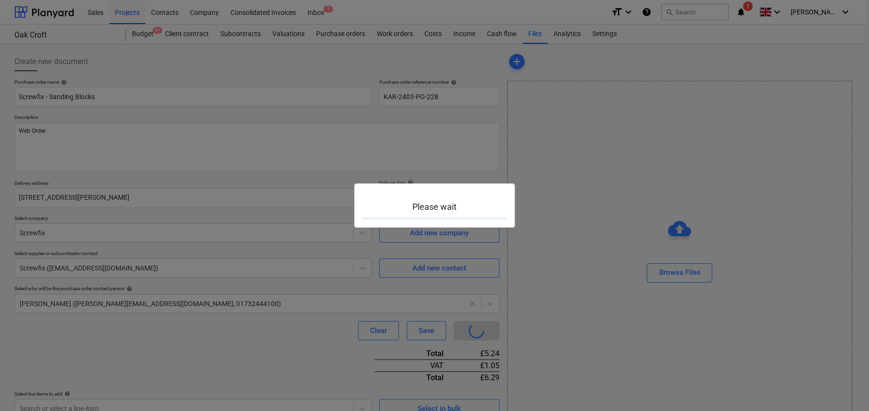
type textarea "x"
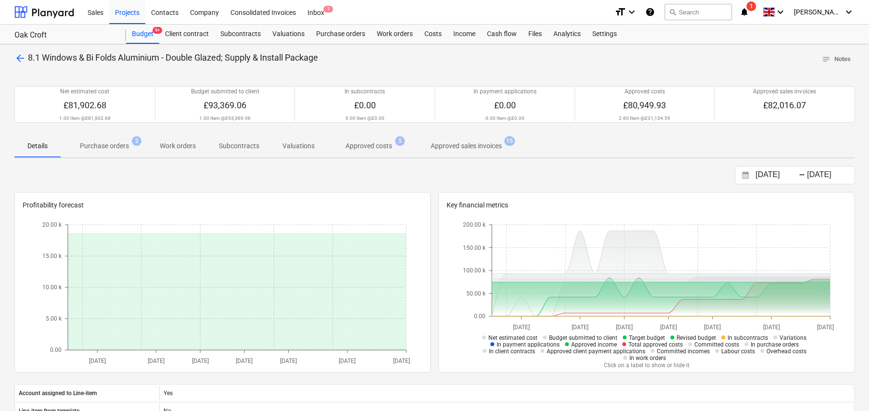
click at [18, 59] on span "arrow_back" at bounding box center [20, 58] width 12 height 12
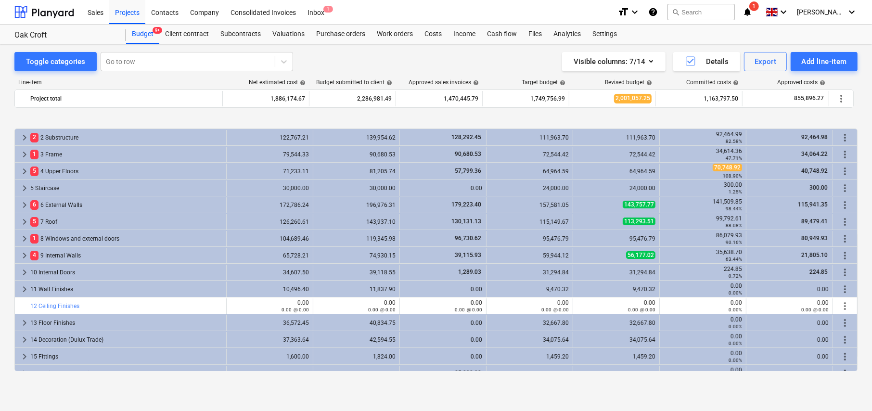
scroll to position [48, 0]
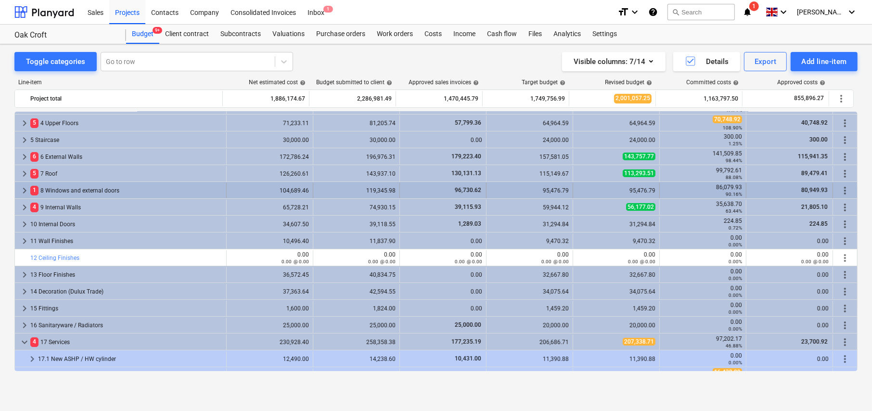
click at [24, 188] on span "keyboard_arrow_right" at bounding box center [25, 191] width 12 height 12
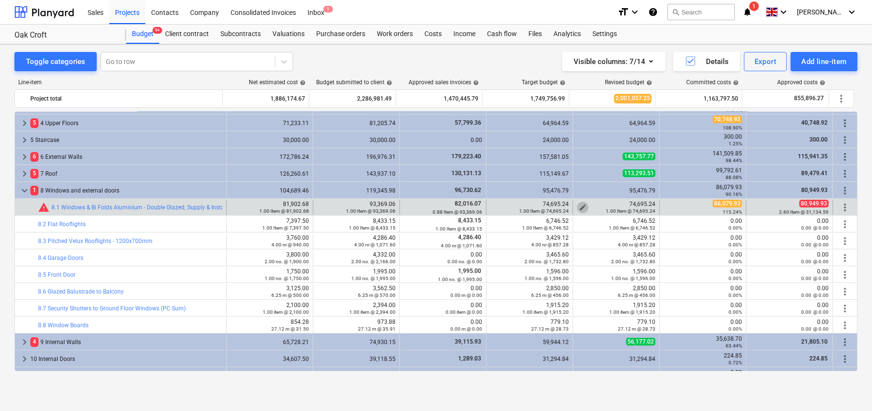
click at [582, 205] on span "edit" at bounding box center [583, 208] width 8 height 8
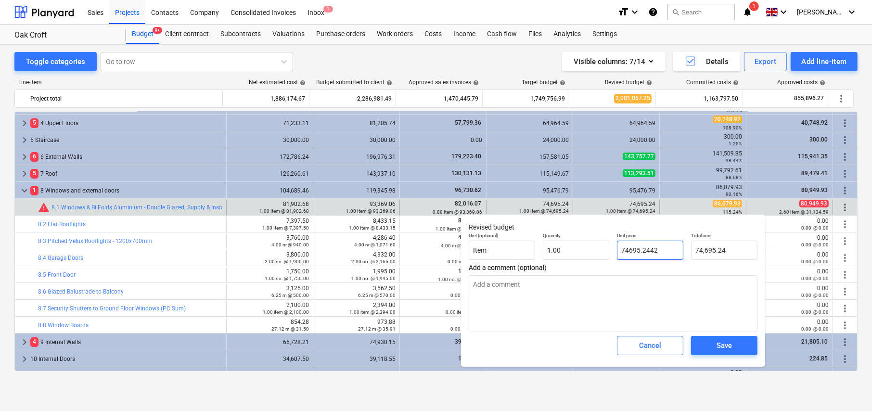
click at [632, 252] on input "74695.2442" at bounding box center [650, 250] width 66 height 19
type input "8"
type textarea "x"
type input "8.00"
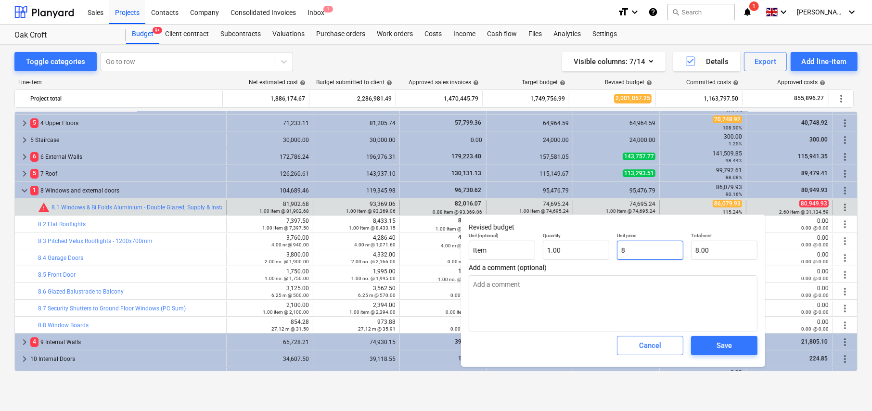
type input "82"
type textarea "x"
type input "82.00"
type input "820"
type textarea "x"
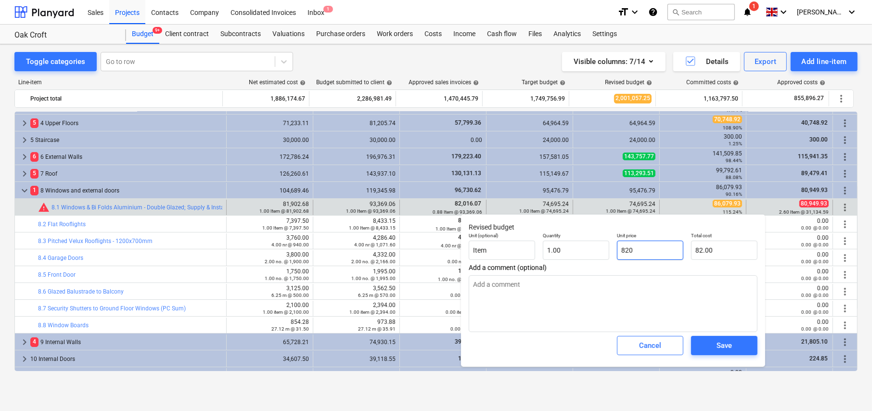
type input "820.00"
type input "8200"
type textarea "x"
type input "8,200.00"
type input "82000"
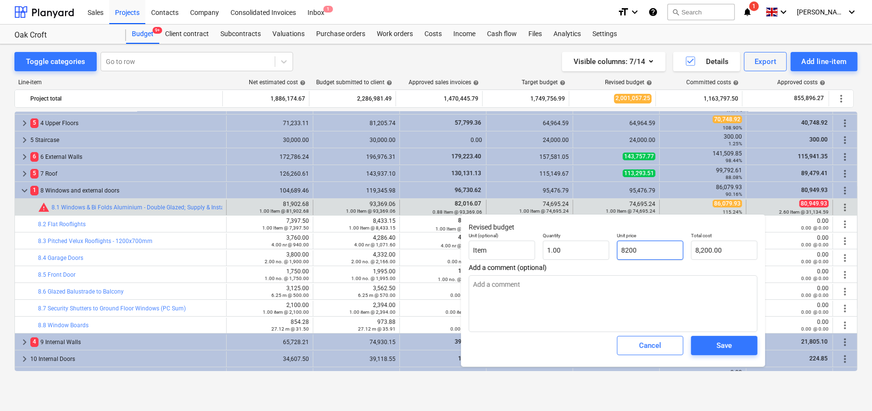
type textarea "x"
type input "82,000.00"
click at [738, 348] on span "Save" at bounding box center [724, 345] width 43 height 13
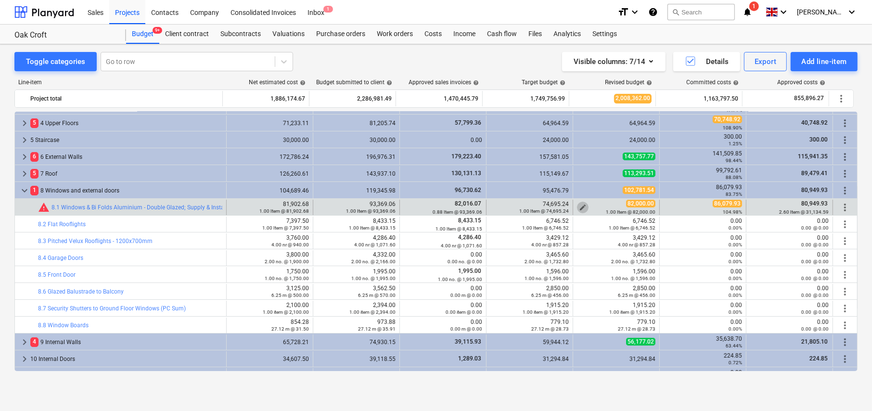
click at [582, 206] on span "edit" at bounding box center [583, 208] width 8 height 8
type textarea "x"
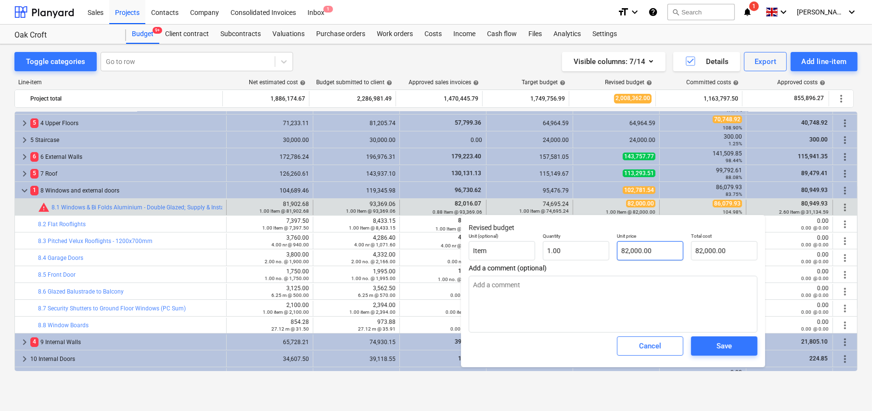
type input "82000"
click at [636, 249] on input "82000" at bounding box center [650, 250] width 66 height 19
type textarea "x"
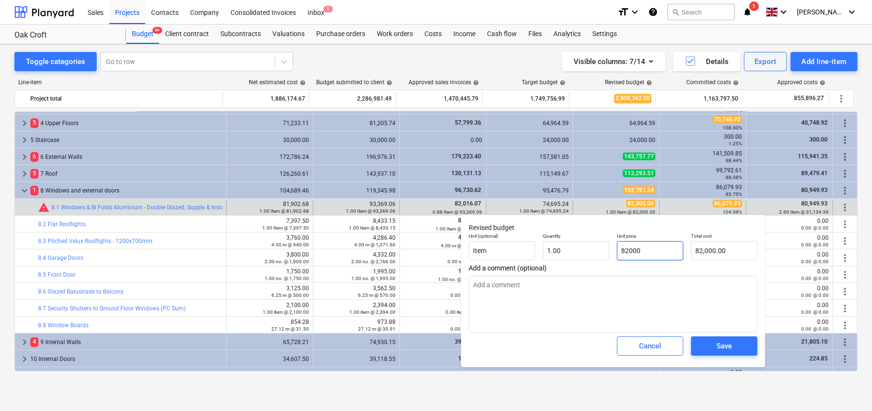
type input "8"
type input "8.00"
type textarea "x"
type input "88"
type input "88.00"
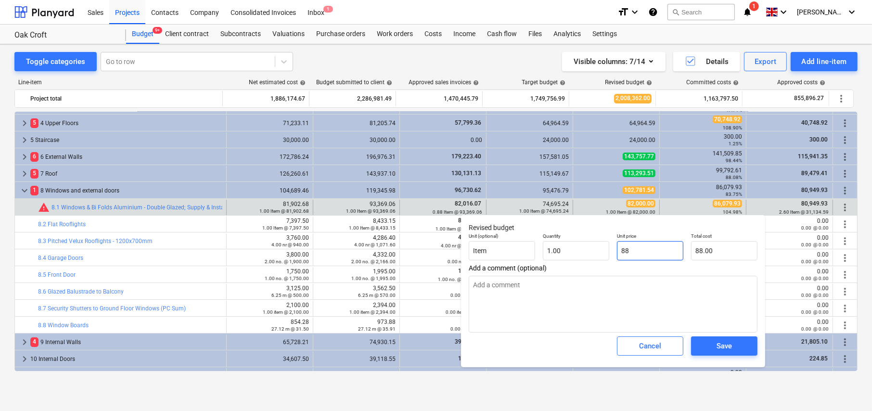
type textarea "x"
type input "880"
type input "880.00"
type textarea "x"
type input "8800"
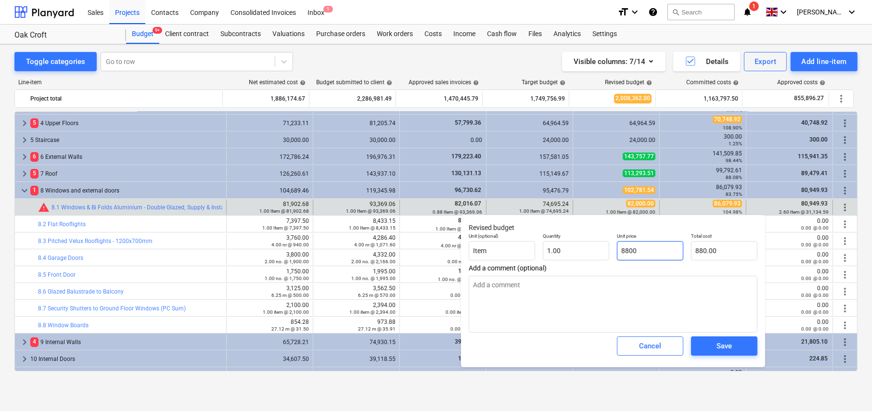
type input "8,800.00"
type textarea "x"
type input "88000"
type input "88,000.00"
type input "88000"
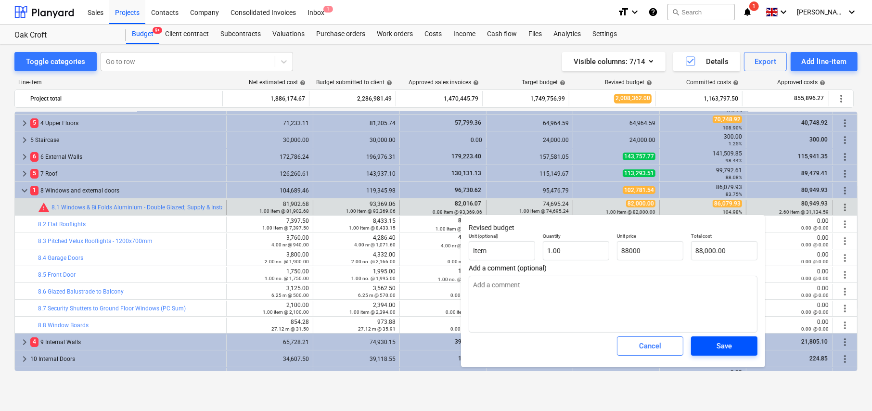
type textarea "x"
type input "88,000.00"
click at [724, 346] on div "Save" at bounding box center [724, 346] width 15 height 13
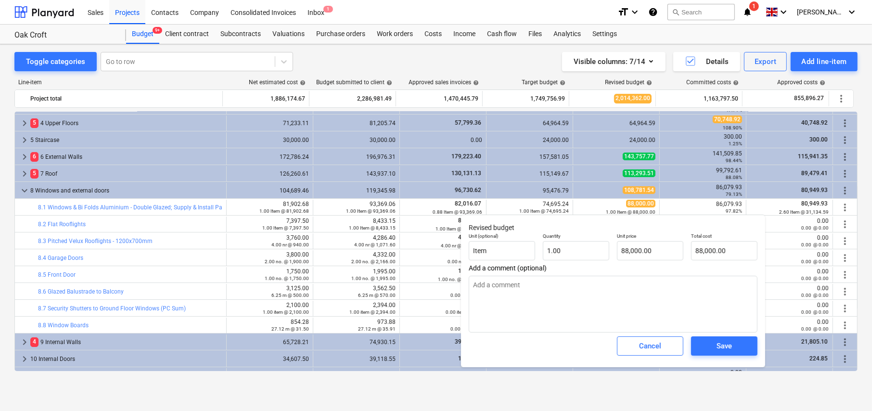
type textarea "x"
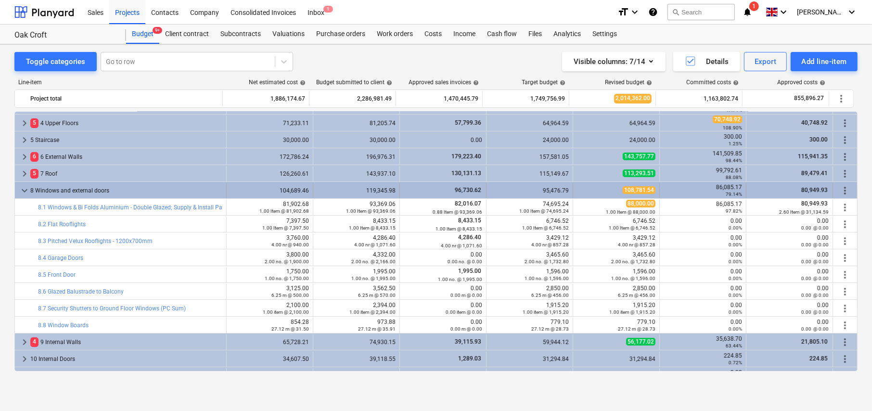
click at [23, 187] on span "keyboard_arrow_down" at bounding box center [25, 191] width 12 height 12
